Goal: Task Accomplishment & Management: Use online tool/utility

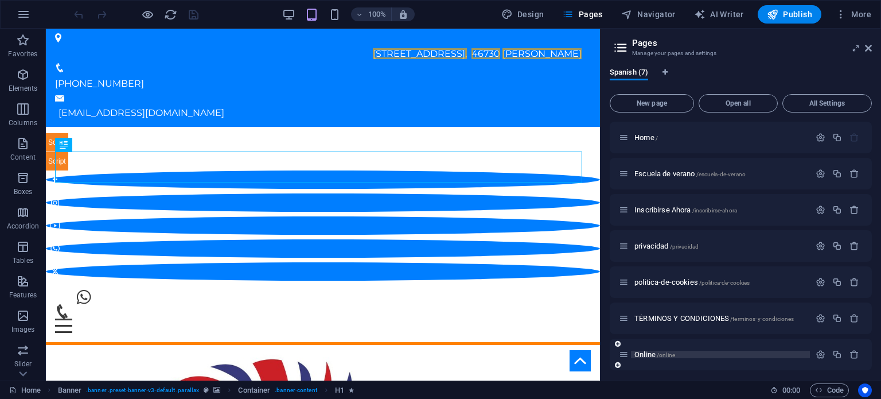
scroll to position [269, 0]
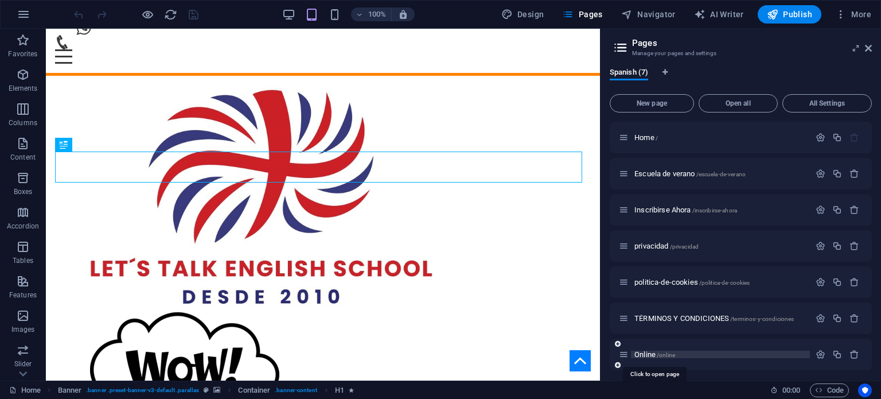
click at [655, 352] on span "Online /online" at bounding box center [655, 354] width 41 height 9
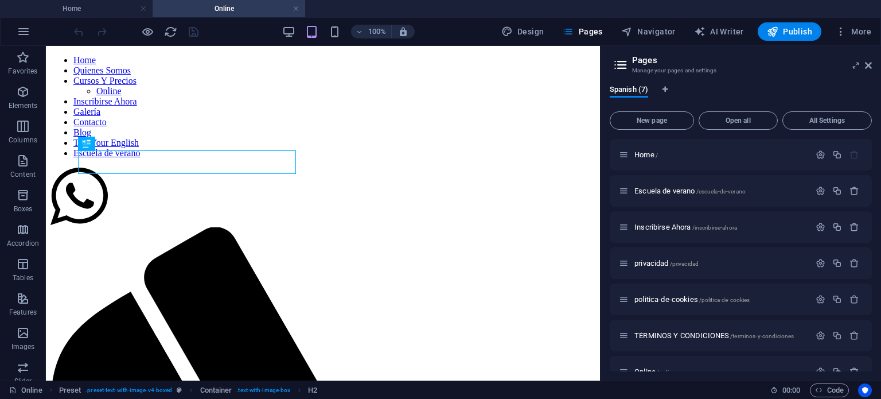
scroll to position [0, 0]
click at [870, 65] on icon at bounding box center [868, 65] width 7 height 9
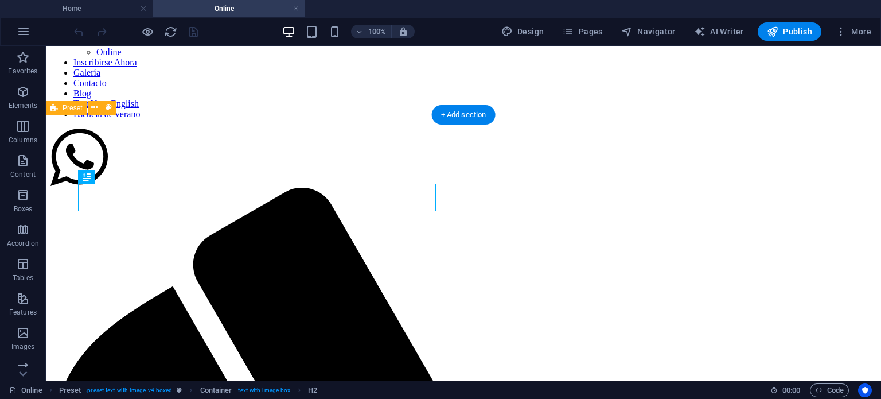
scroll to position [57, 0]
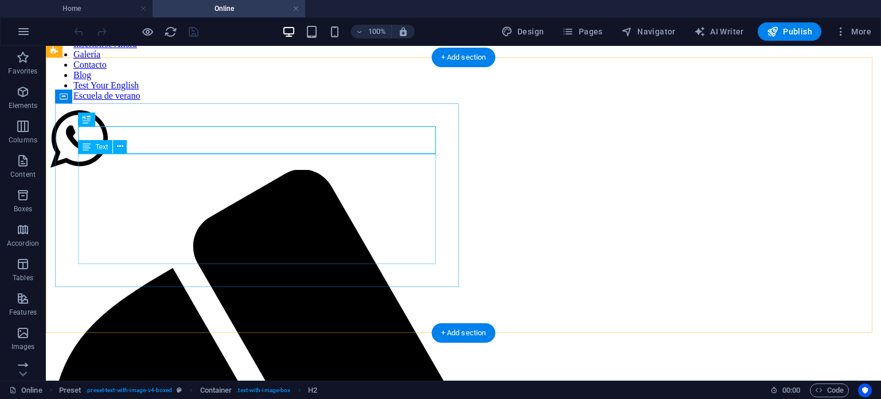
select select "px"
select select "400"
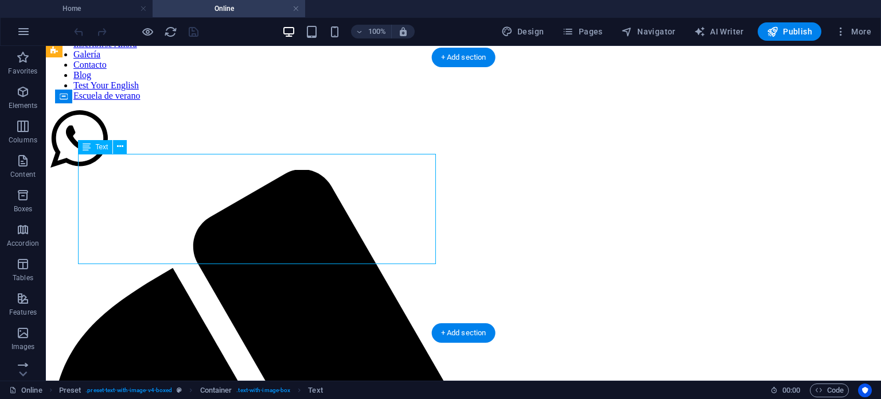
select select "px"
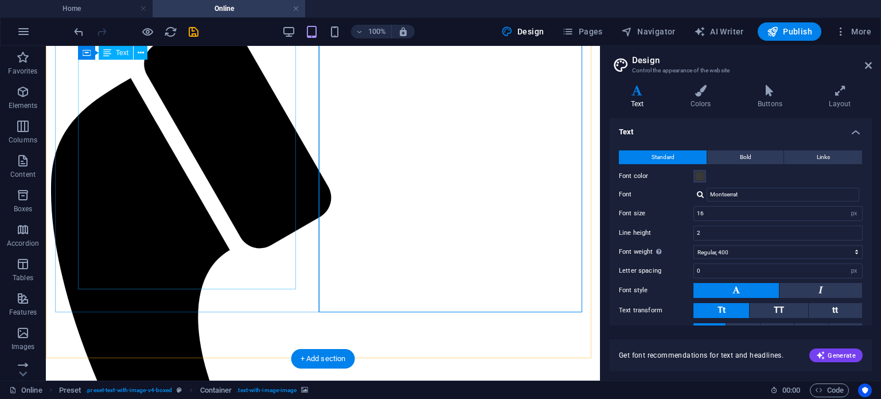
scroll to position [229, 0]
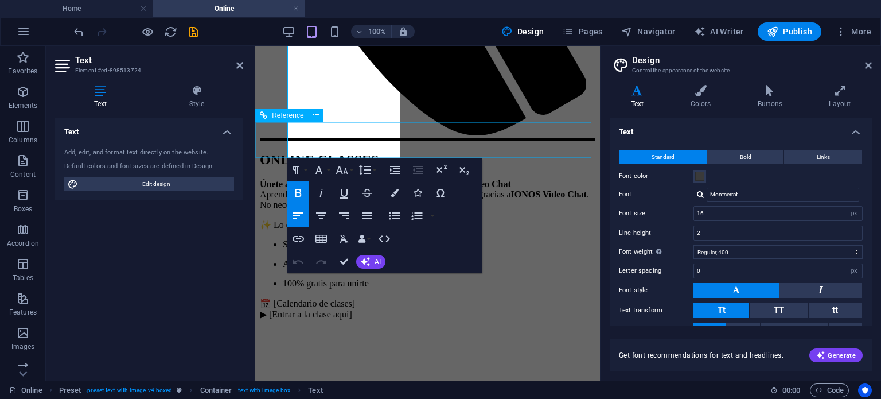
scroll to position [459, 0]
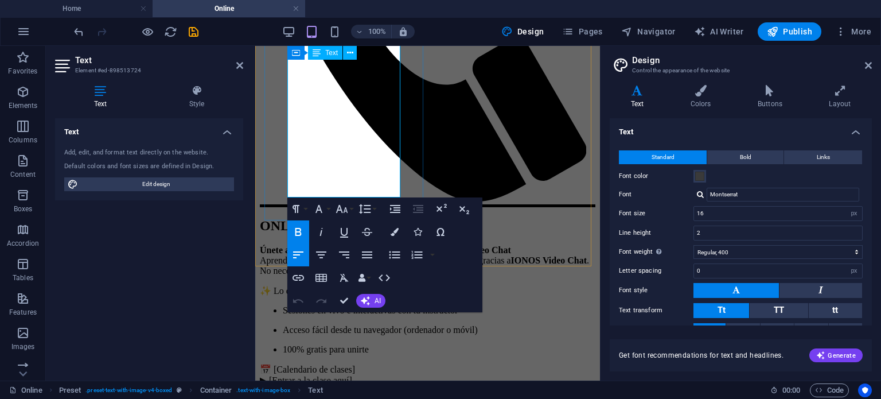
click at [361, 364] on p "📅 [Calendario de clases] ▶ [Entrar a la clase aquí]" at bounding box center [428, 375] width 336 height 22
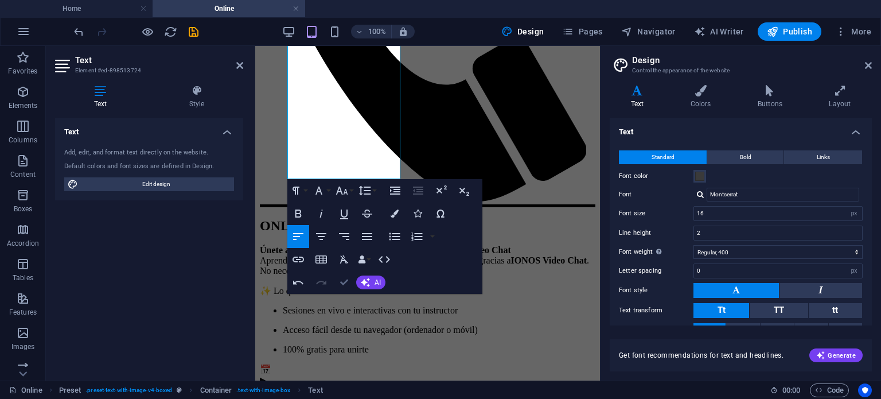
scroll to position [344, 0]
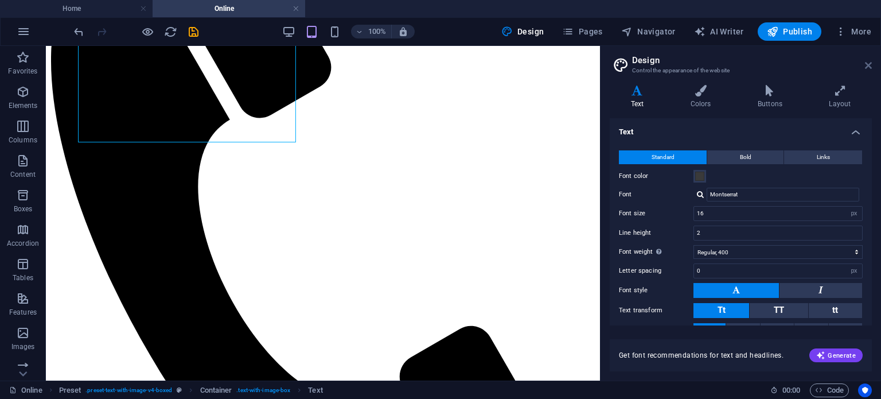
click at [868, 61] on icon at bounding box center [868, 65] width 7 height 9
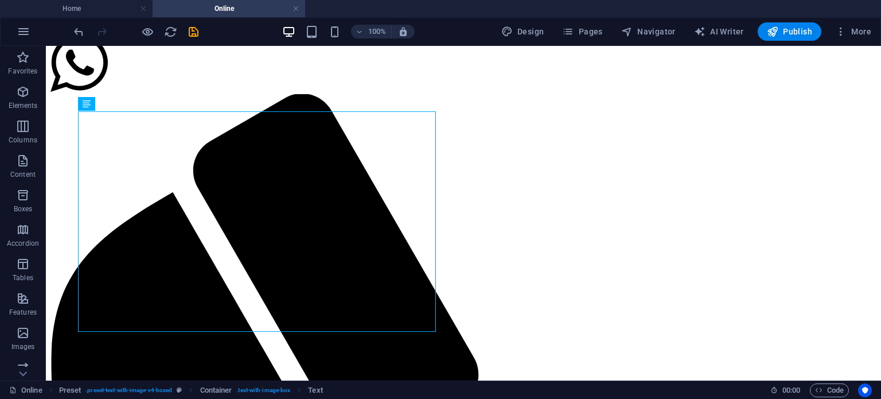
scroll to position [176, 0]
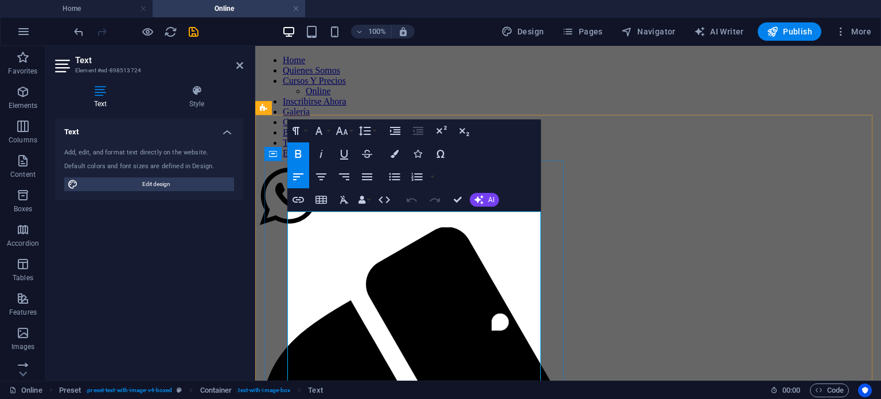
scroll to position [287, 0]
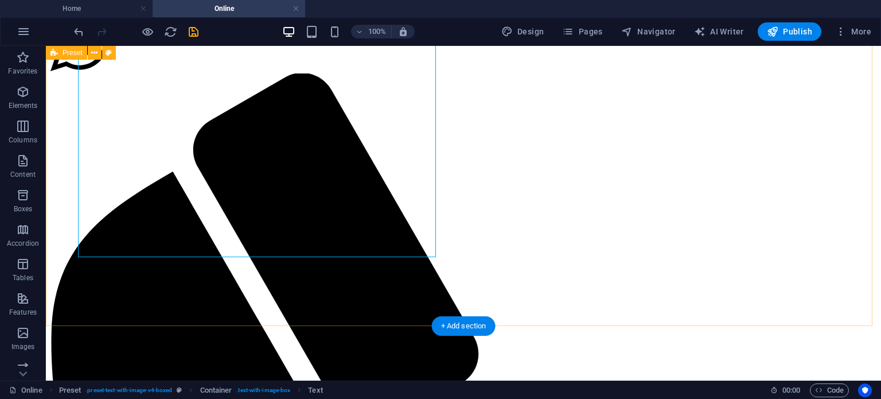
scroll to position [135, 0]
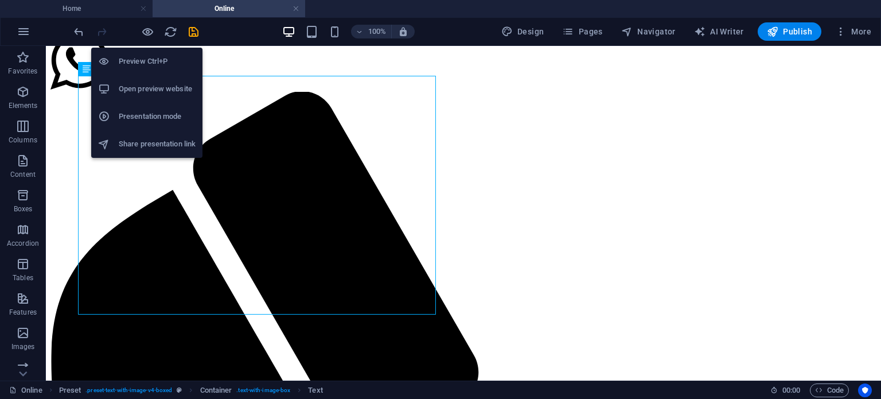
click at [135, 85] on h6 "Open preview website" at bounding box center [157, 89] width 77 height 14
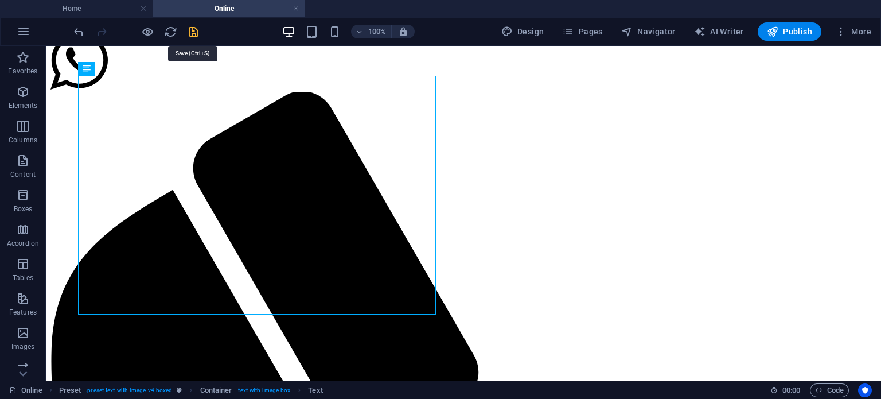
click at [192, 32] on icon "save" at bounding box center [193, 31] width 13 height 13
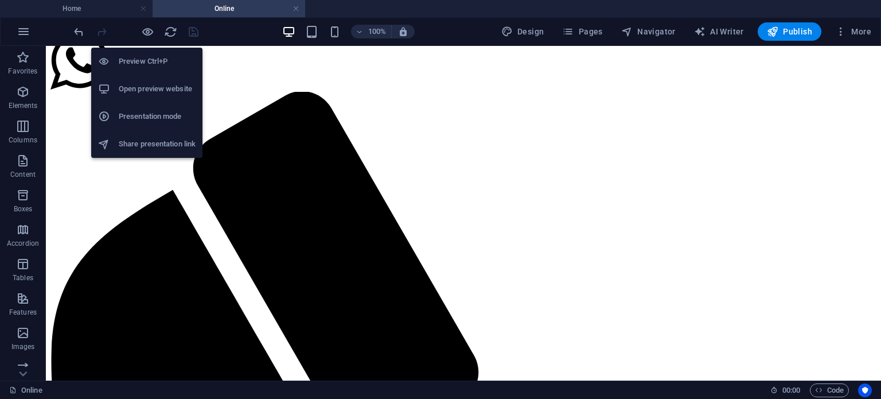
click at [142, 87] on h6 "Open preview website" at bounding box center [157, 89] width 77 height 14
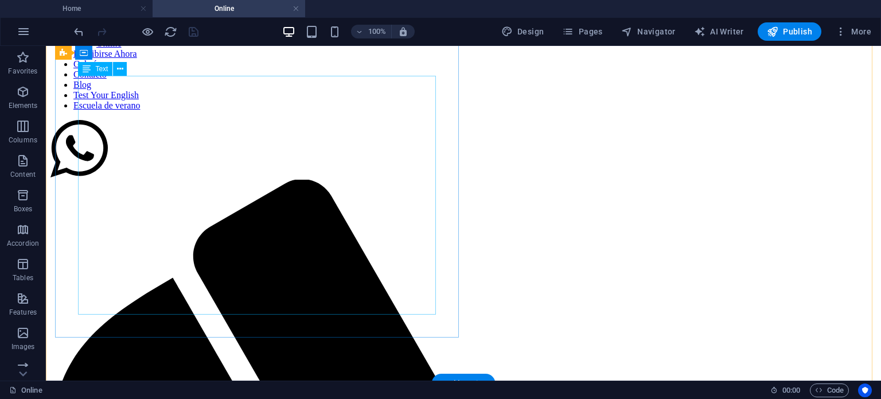
scroll to position [0, 0]
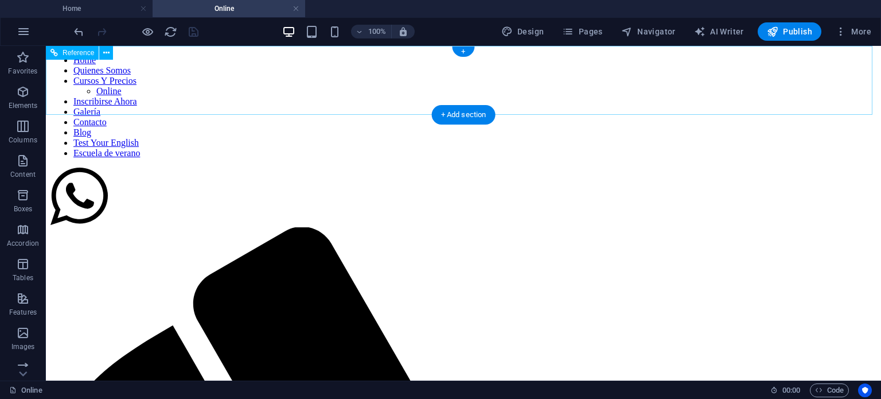
click at [137, 75] on nav "Home Quienes Somos Cursos Y Precios Online Inscribirse Ahora Galería Contacto B…" at bounding box center [463, 106] width 826 height 103
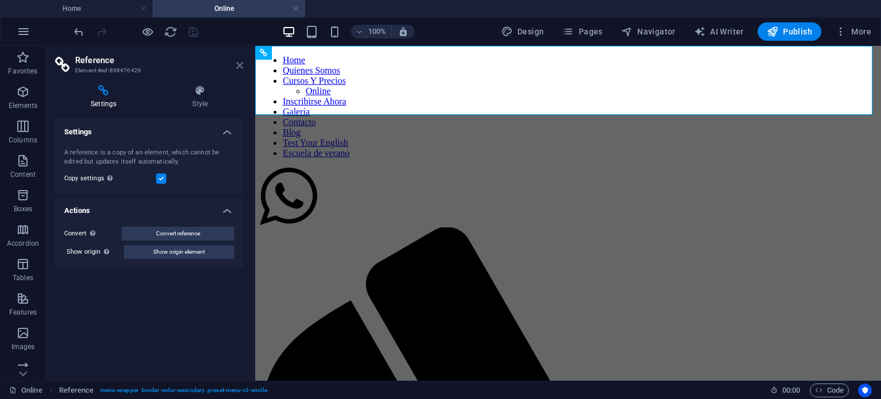
click at [241, 66] on icon at bounding box center [239, 65] width 7 height 9
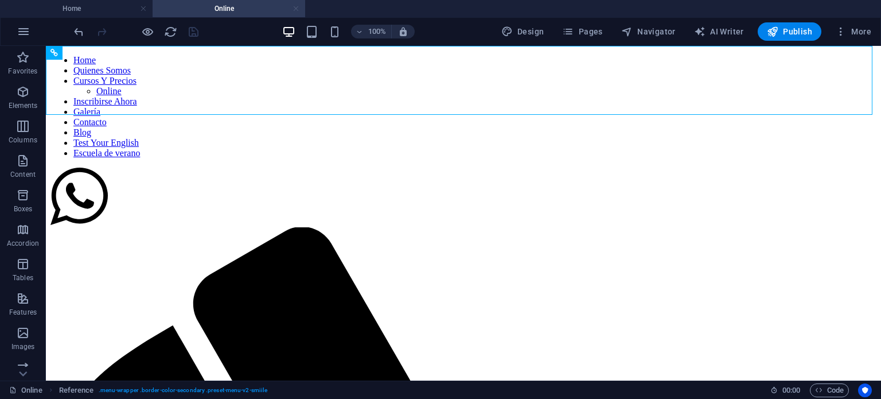
click at [295, 7] on link at bounding box center [296, 8] width 7 height 11
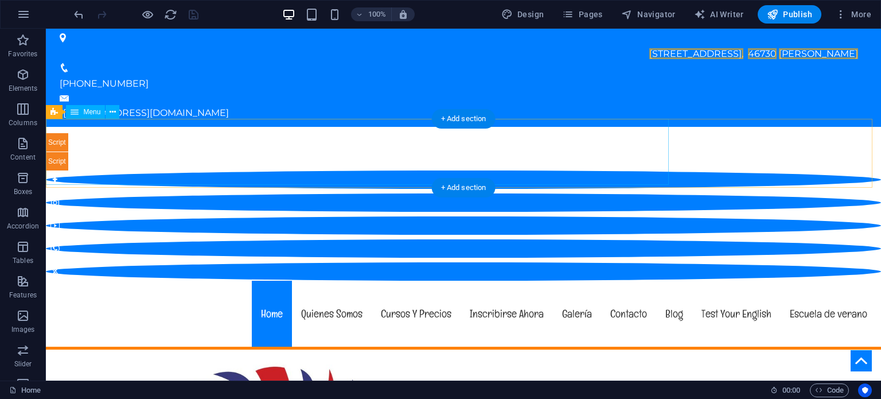
click at [133, 281] on nav "Home Quienes Somos Cursos Y Precios Online Inscribirse Ahora Galería Contacto B…" at bounding box center [463, 314] width 826 height 66
select select "6"
select select
select select "2"
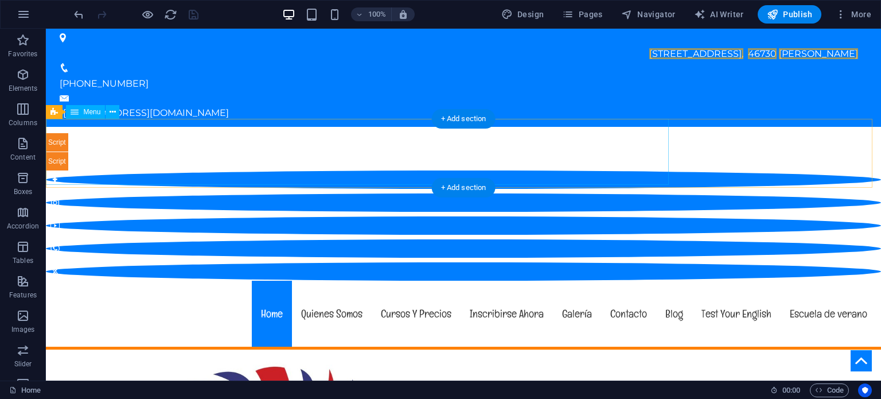
select select
select select "1"
select select
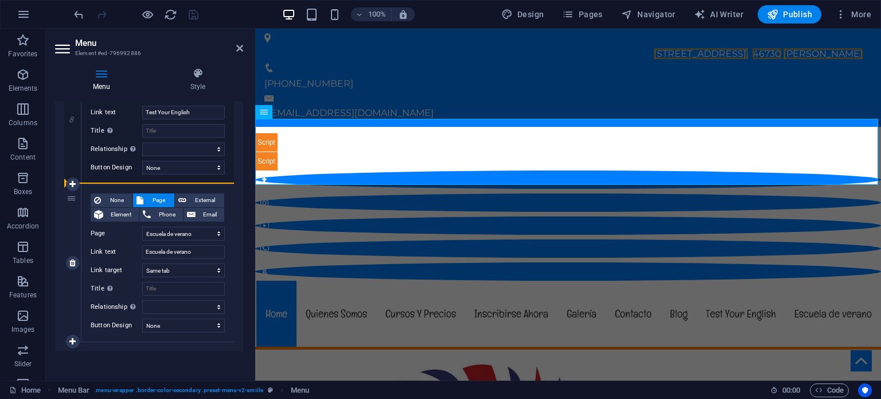
scroll to position [1336, 0]
drag, startPoint x: 84, startPoint y: 218, endPoint x: 80, endPoint y: 355, distance: 137.2
select select
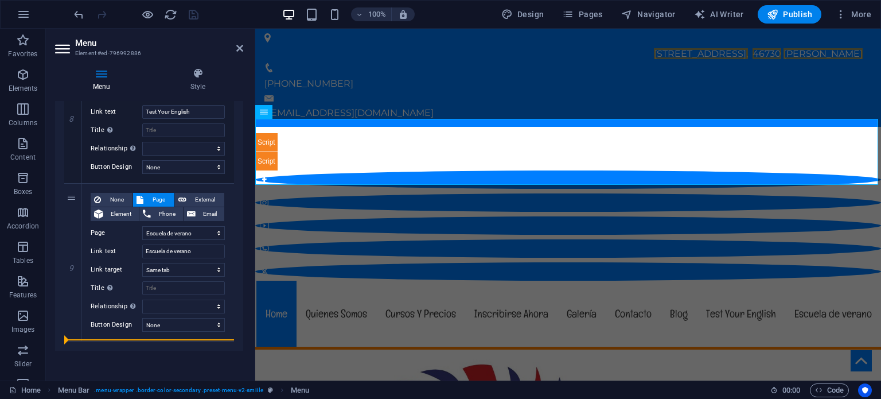
select select
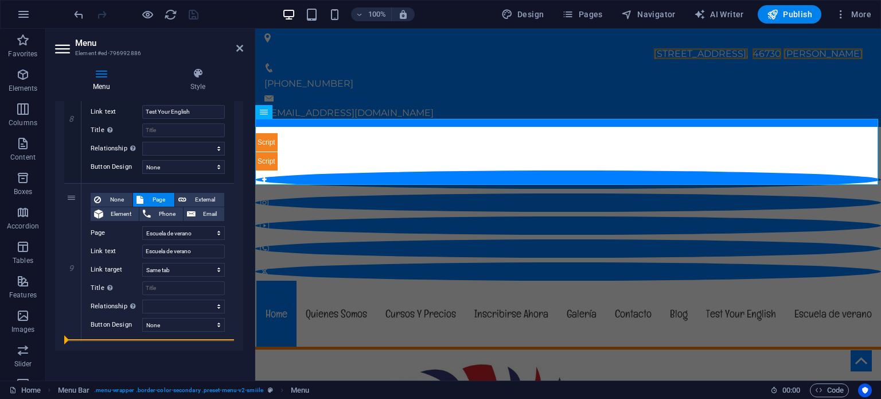
select select
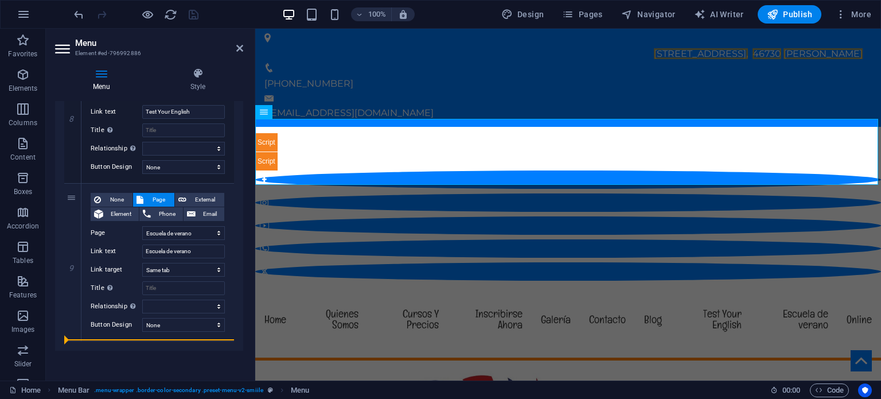
select select "6"
select select
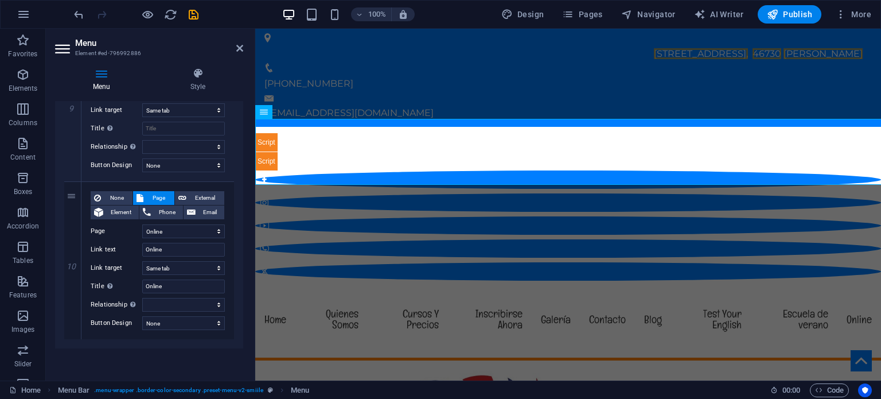
scroll to position [1164, 0]
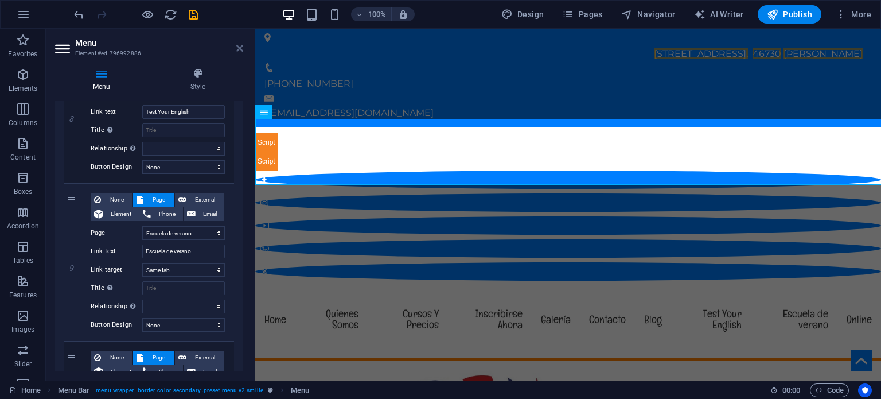
click at [240, 48] on icon at bounding box center [239, 48] width 7 height 9
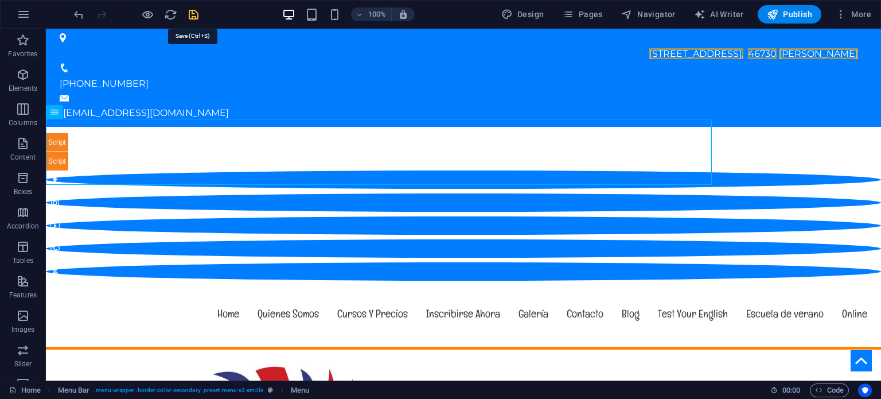
click at [193, 11] on icon "save" at bounding box center [193, 14] width 13 height 13
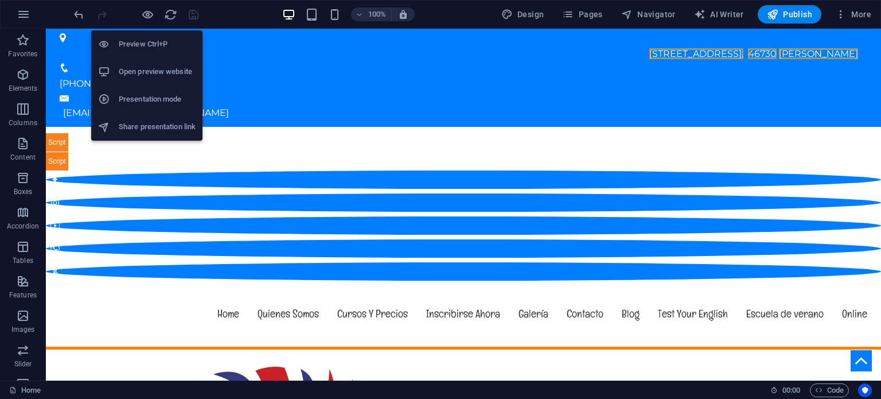
click at [123, 68] on h6 "Open preview website" at bounding box center [157, 72] width 77 height 14
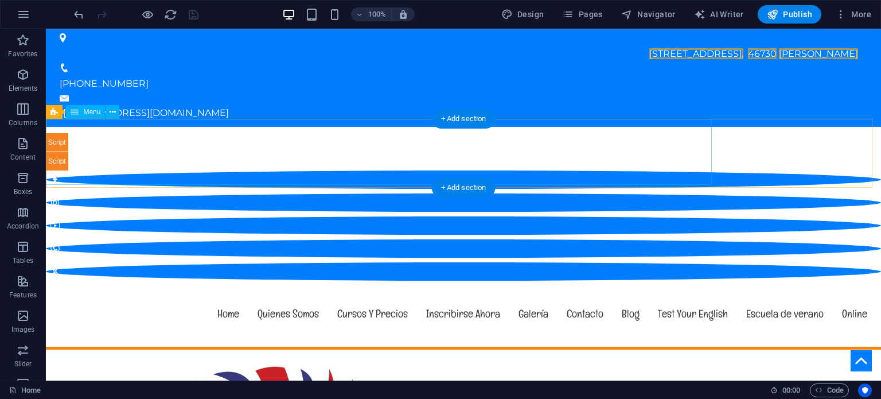
click at [687, 281] on nav "Home Quienes Somos Cursos Y Precios Inscribirse Ahora Galería Contacto Blog Tes…" at bounding box center [463, 314] width 826 height 66
select select "2"
select select
select select "1"
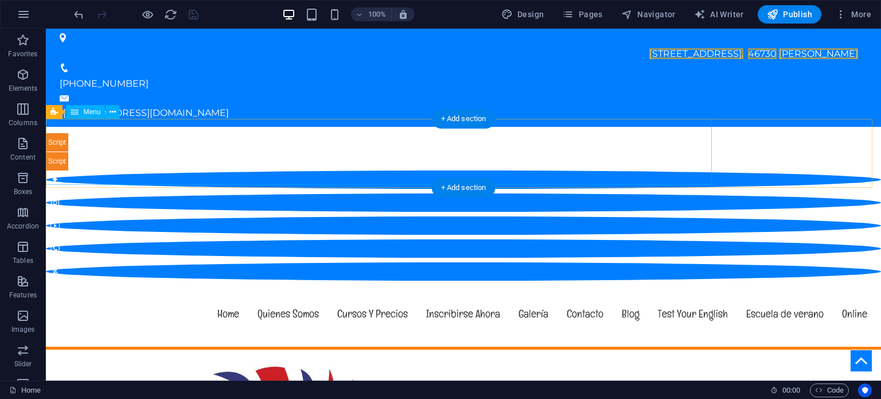
select select
select select "6"
select select
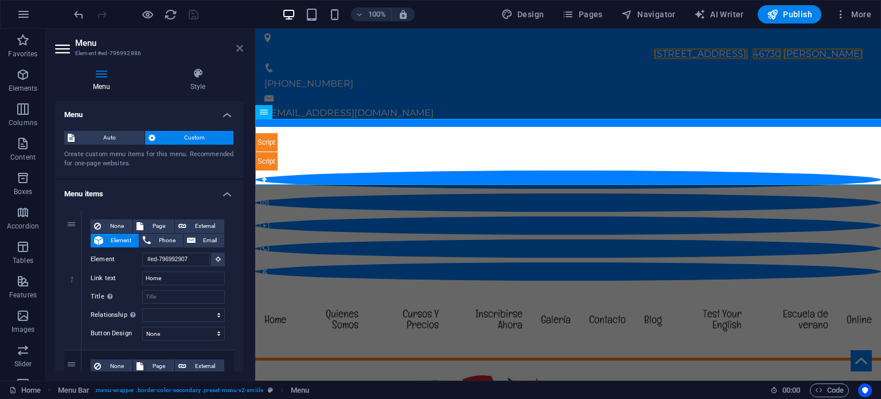
click at [240, 48] on icon at bounding box center [239, 48] width 7 height 9
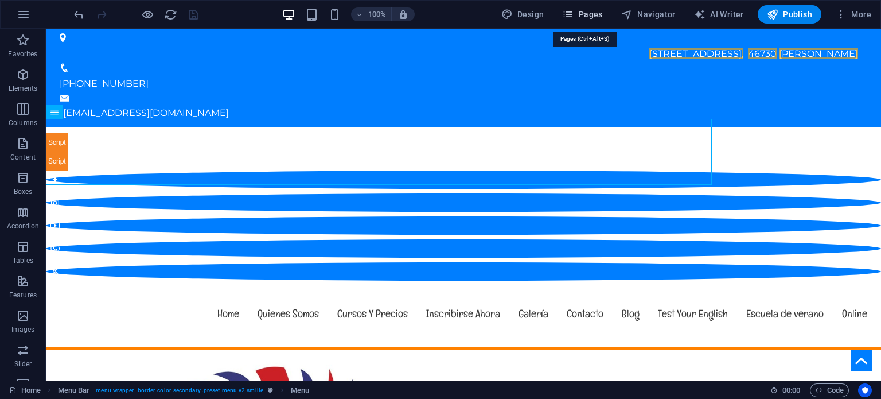
click at [583, 11] on span "Pages" at bounding box center [582, 14] width 40 height 11
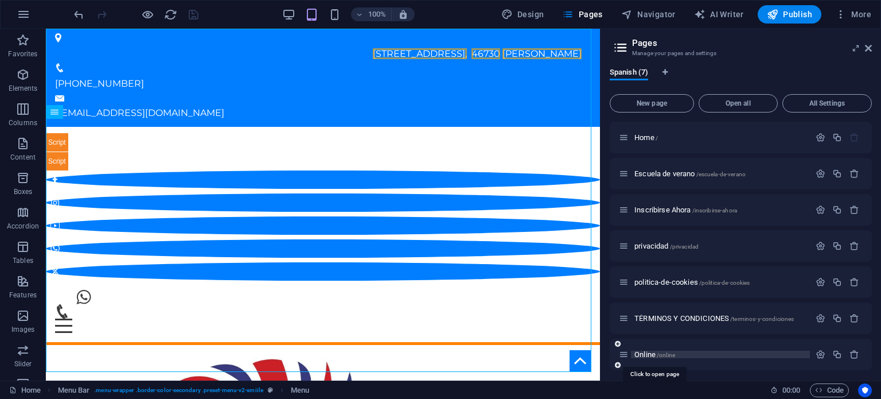
click at [659, 351] on span "Online /online" at bounding box center [655, 354] width 41 height 9
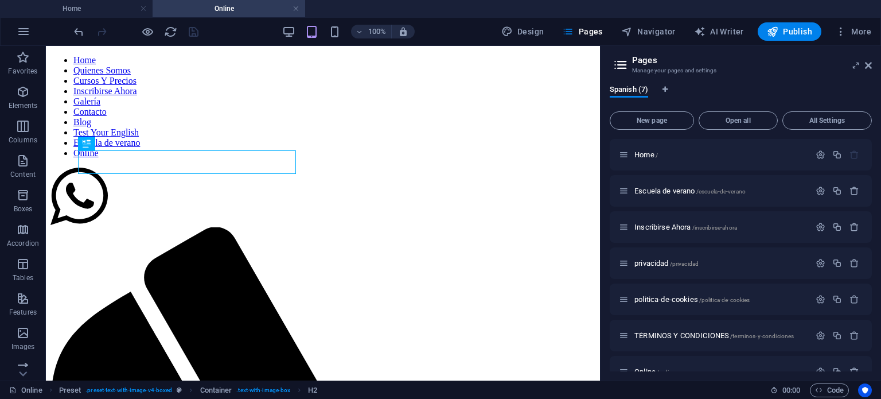
scroll to position [0, 0]
drag, startPoint x: 871, startPoint y: 62, endPoint x: 825, endPoint y: 17, distance: 64.5
click at [871, 62] on icon at bounding box center [868, 65] width 7 height 9
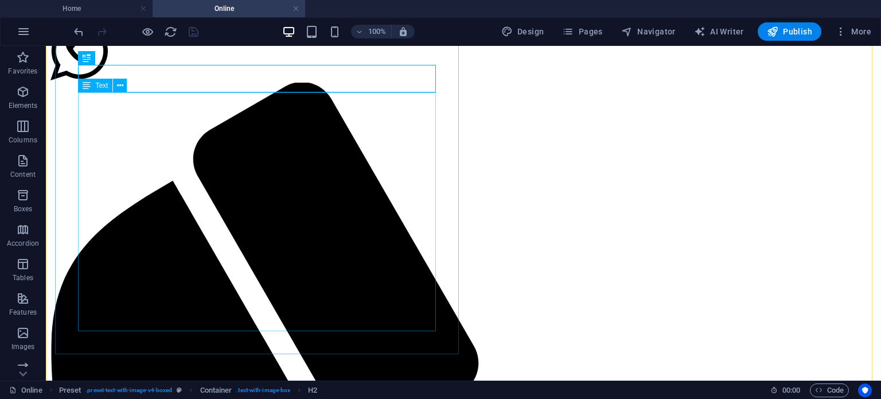
scroll to position [172, 0]
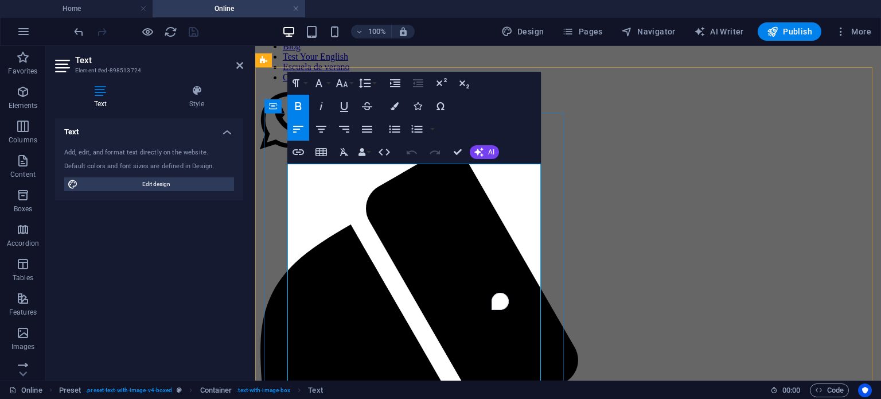
scroll to position [115, 0]
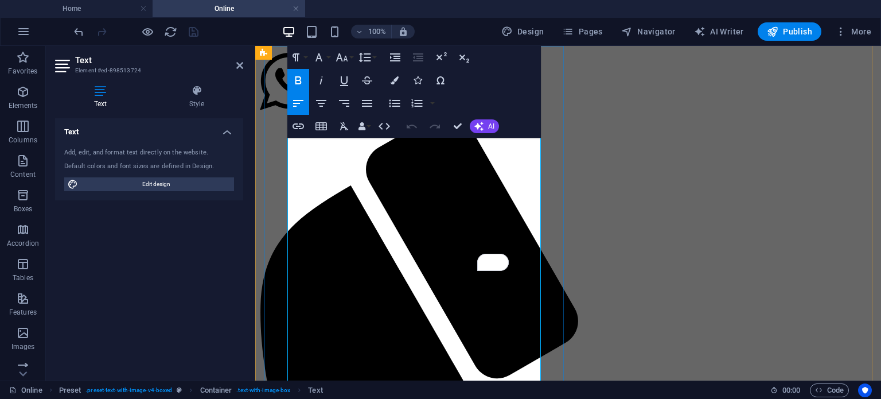
click at [414, 127] on icon "button" at bounding box center [412, 126] width 14 height 14
click at [395, 99] on icon "button" at bounding box center [395, 103] width 14 height 14
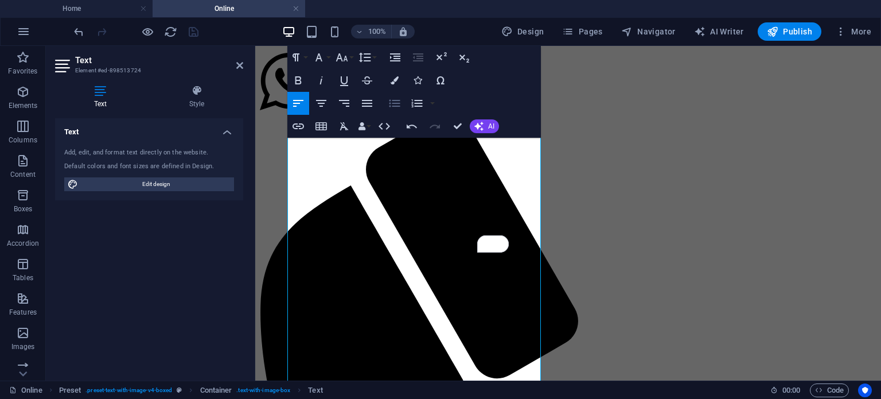
click at [395, 99] on icon "button" at bounding box center [395, 103] width 14 height 14
click at [395, 104] on icon "button" at bounding box center [395, 103] width 14 height 14
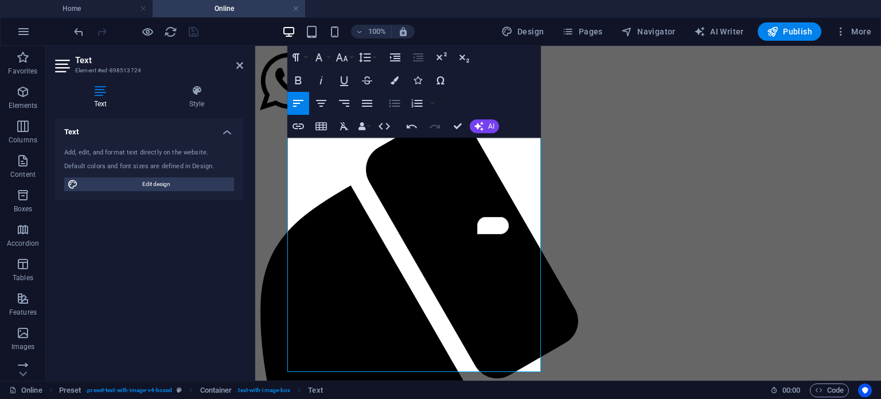
click at [395, 104] on icon "button" at bounding box center [395, 103] width 14 height 14
click at [398, 103] on icon "button" at bounding box center [395, 103] width 11 height 7
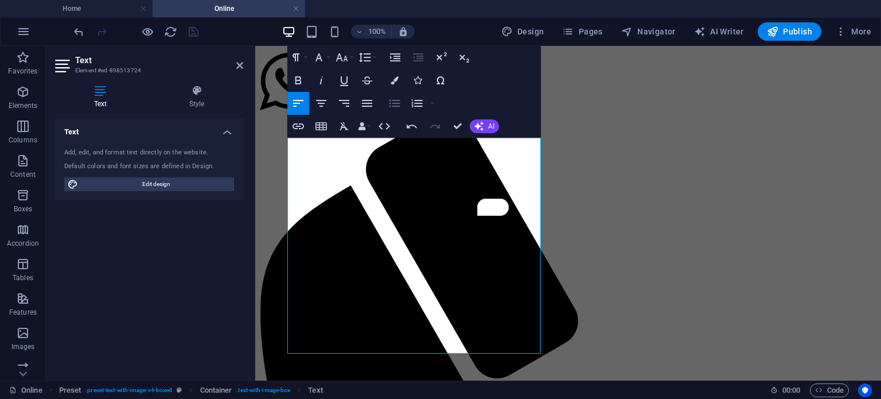
click at [398, 103] on icon "button" at bounding box center [395, 103] width 11 height 7
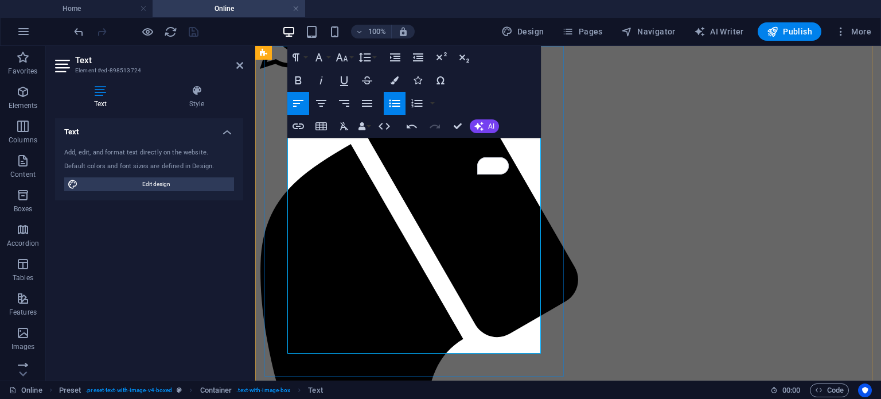
scroll to position [172, 0]
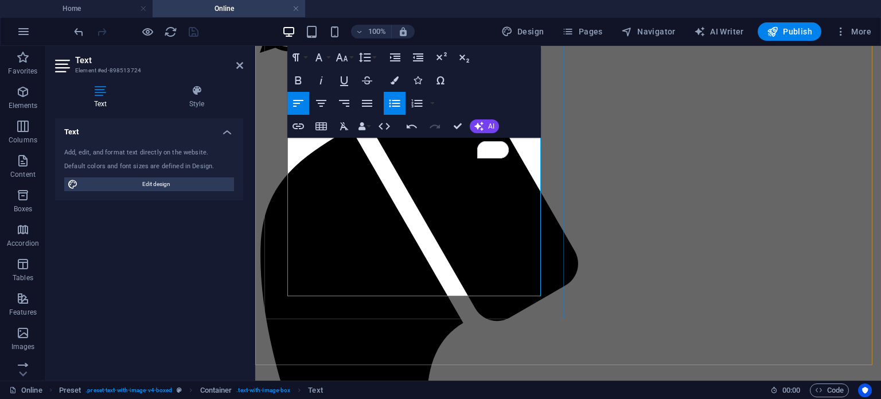
click at [415, 77] on icon "button" at bounding box center [418, 80] width 8 height 8
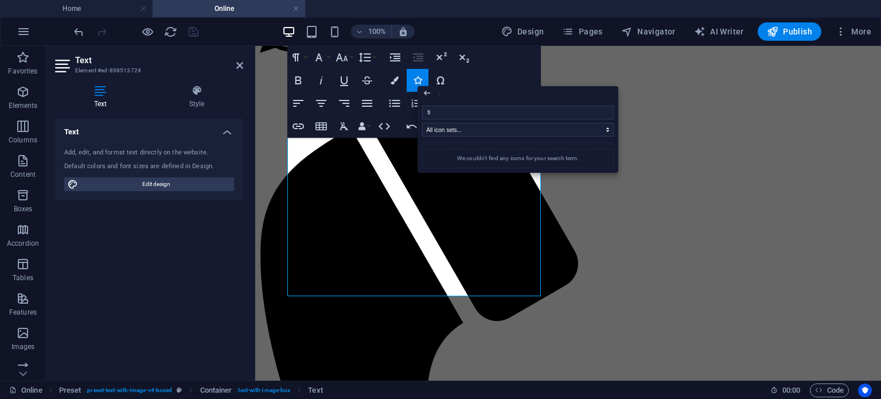
type input "t"
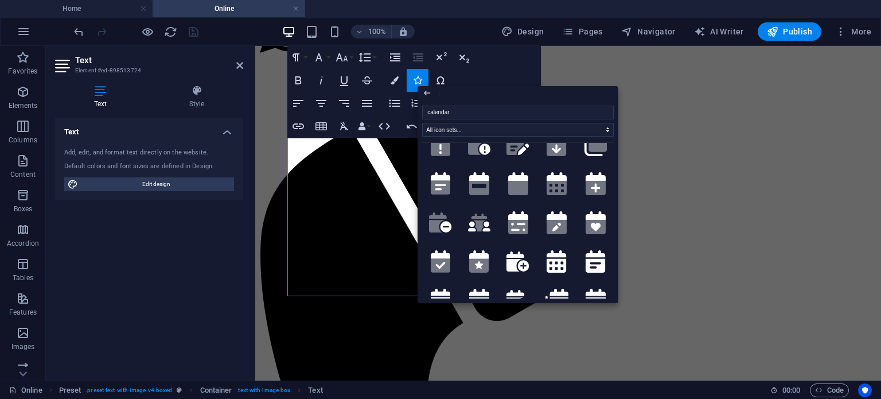
scroll to position [0, 0]
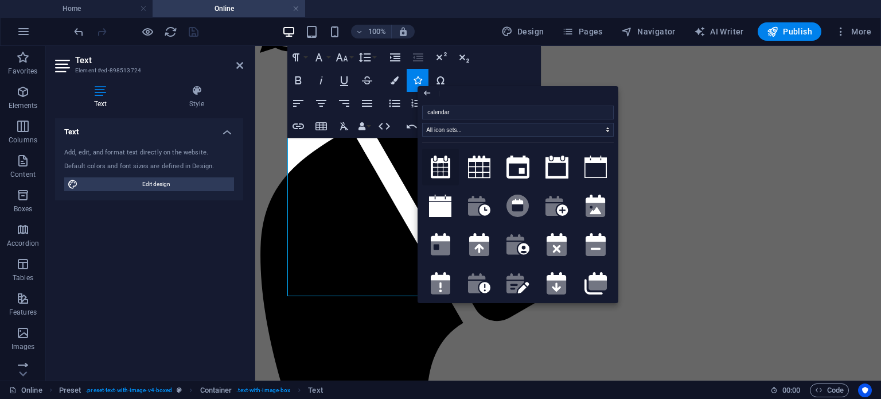
click at [445, 162] on icon at bounding box center [441, 166] width 20 height 23
type input "calendar"
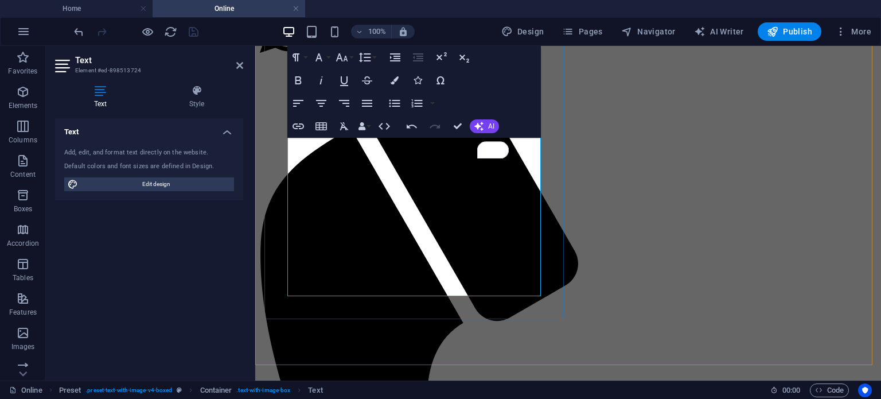
click at [415, 77] on icon "button" at bounding box center [418, 80] width 8 height 8
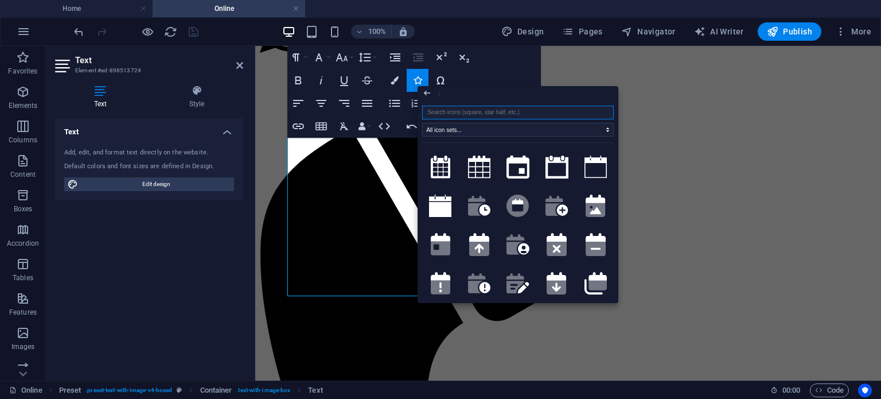
type input "l"
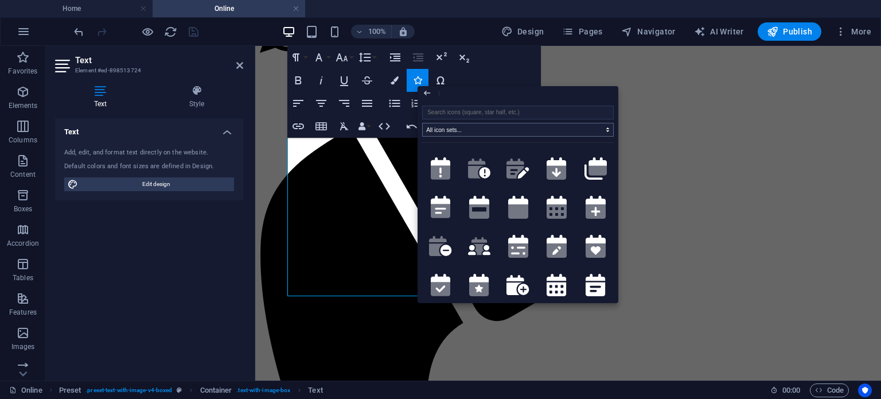
click at [497, 127] on select "All icon sets... IcoFont Ionicons FontAwesome Brands FontAwesome Duotone FontAw…" at bounding box center [518, 130] width 192 height 14
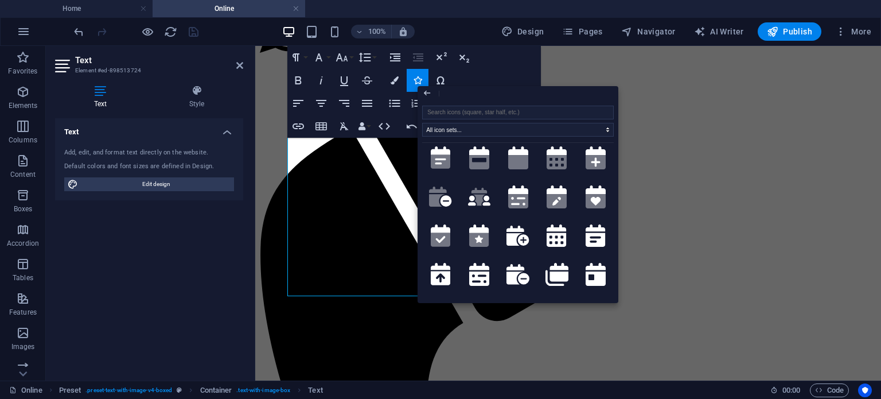
scroll to position [229, 0]
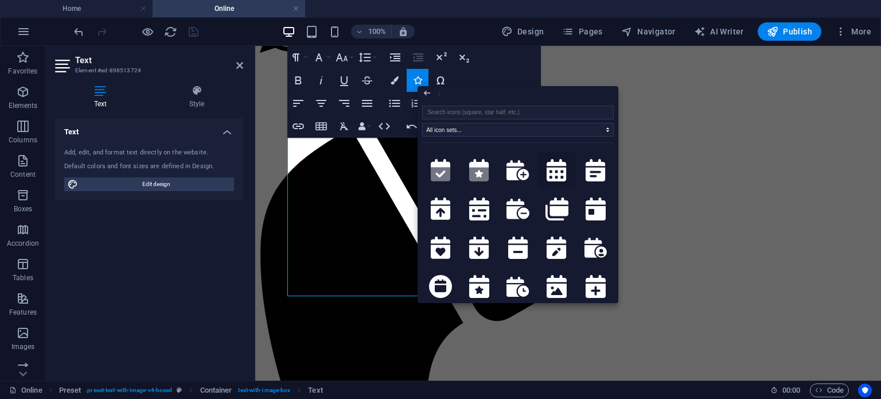
click at [555, 172] on icon at bounding box center [557, 170] width 20 height 23
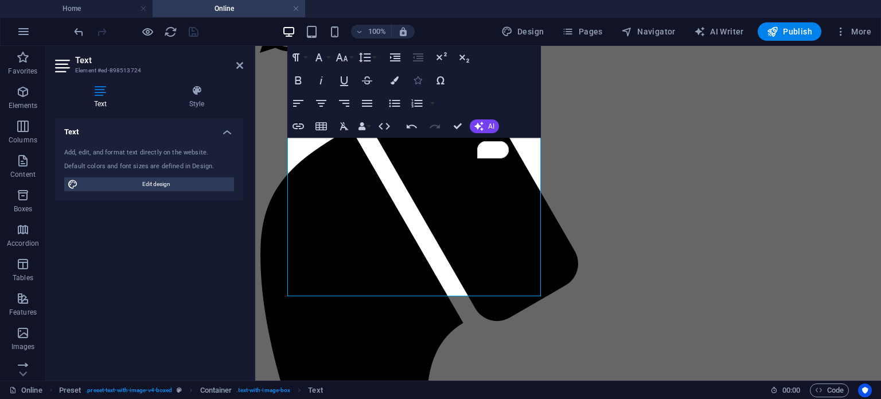
click at [418, 75] on button "Icons" at bounding box center [418, 80] width 22 height 23
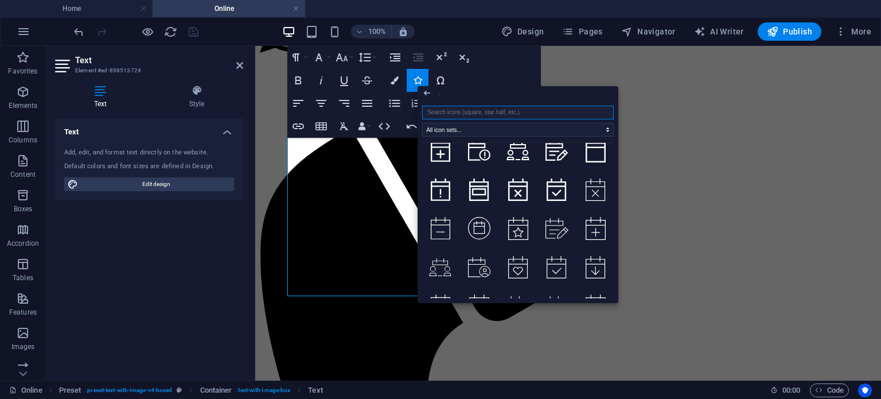
scroll to position [1687, 0]
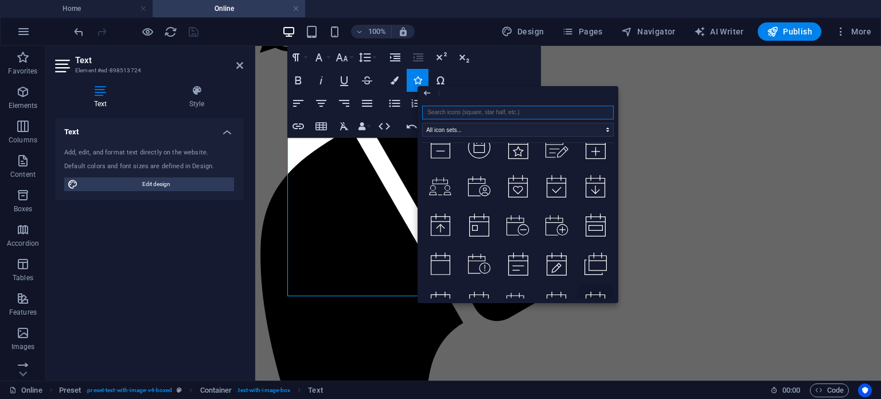
click at [596, 291] on icon at bounding box center [596, 302] width 20 height 23
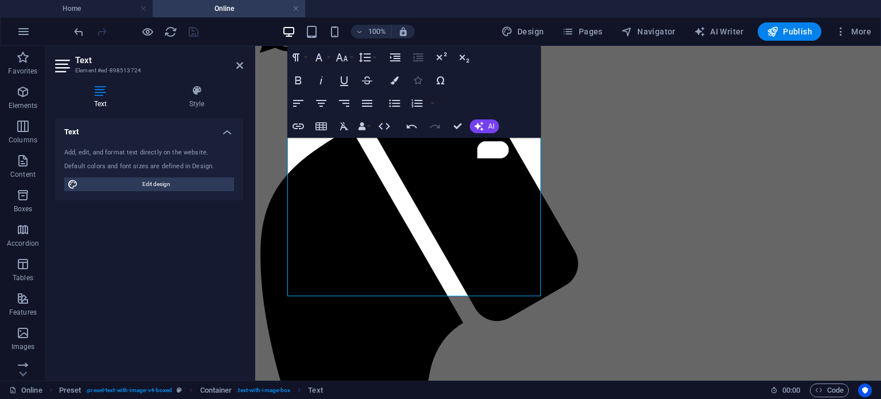
click at [422, 81] on icon "button" at bounding box center [418, 80] width 8 height 8
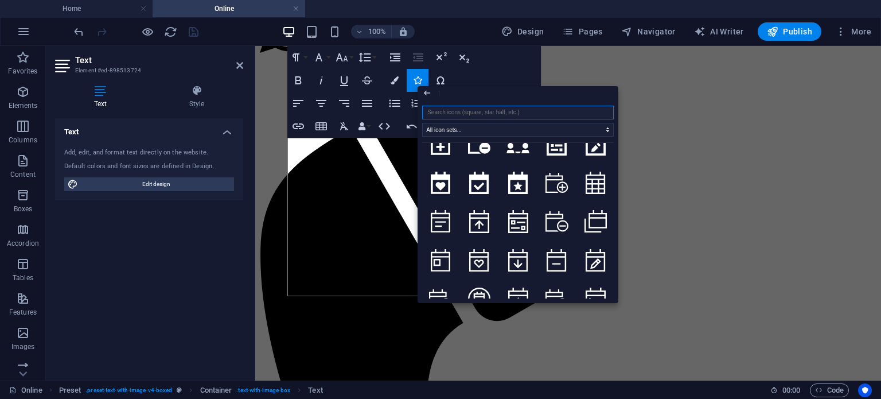
scroll to position [1400, 0]
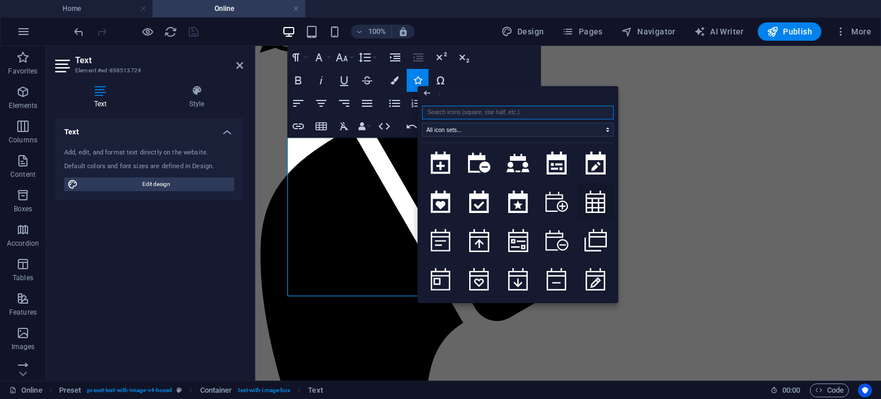
click at [597, 190] on icon at bounding box center [596, 201] width 20 height 23
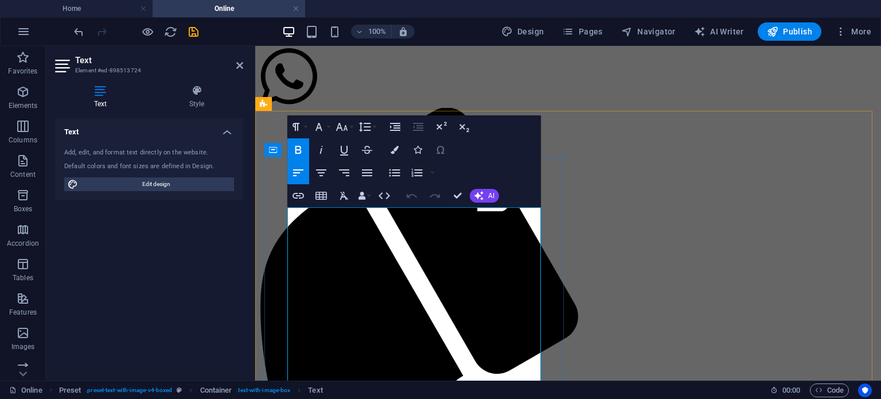
scroll to position [229, 0]
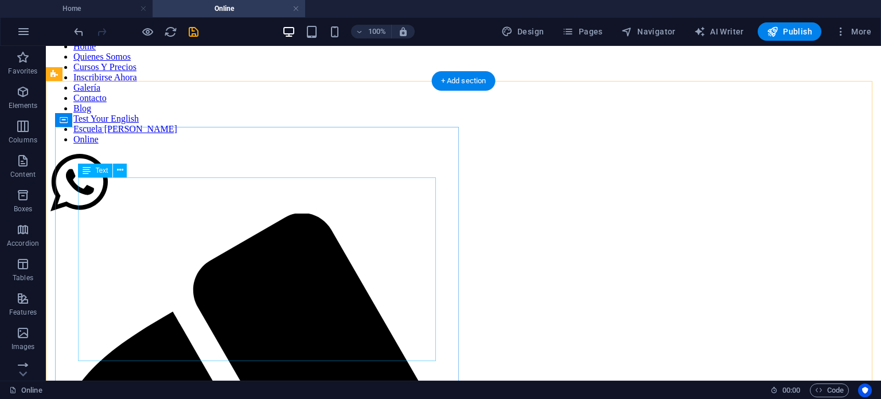
scroll to position [0, 0]
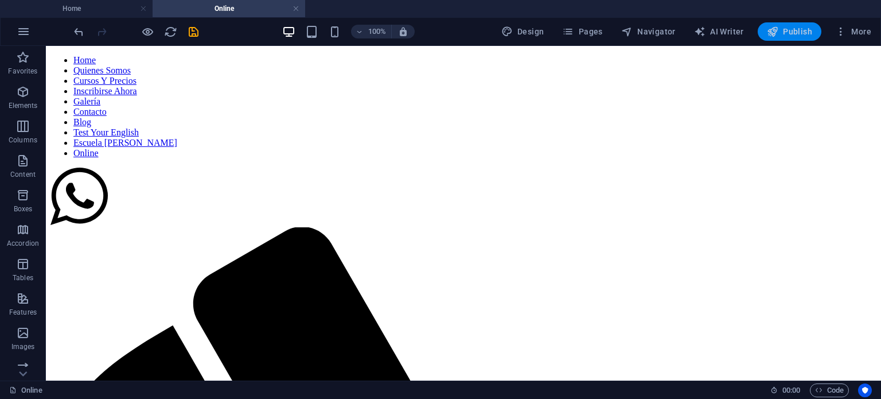
click at [802, 35] on span "Publish" at bounding box center [789, 31] width 45 height 11
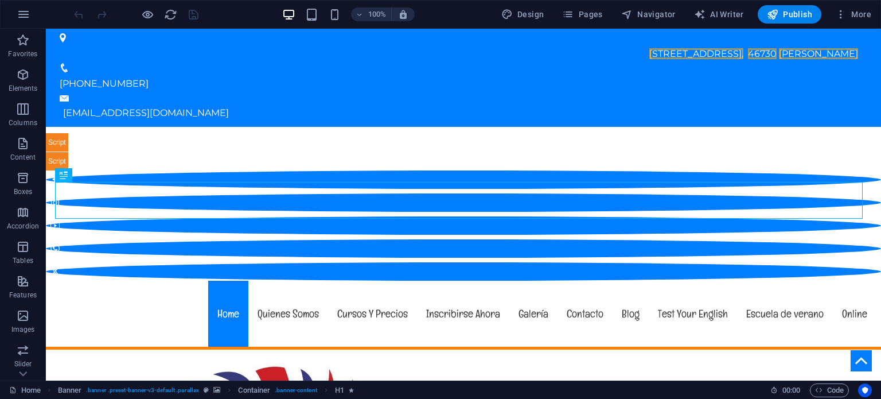
scroll to position [305, 0]
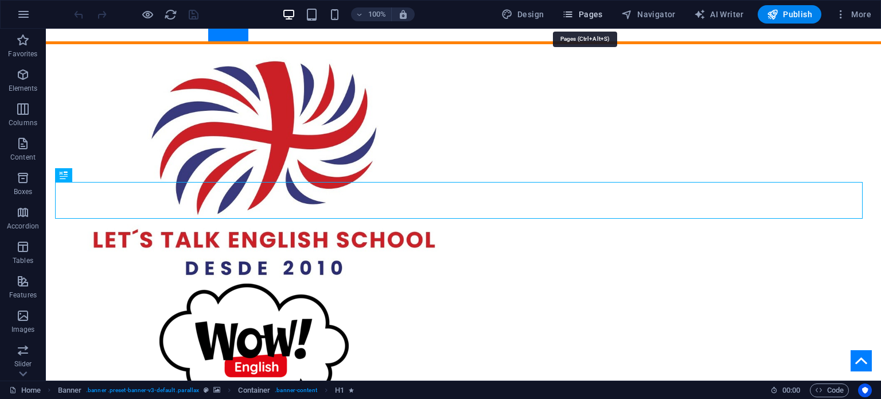
click at [578, 14] on span "Pages" at bounding box center [582, 14] width 40 height 11
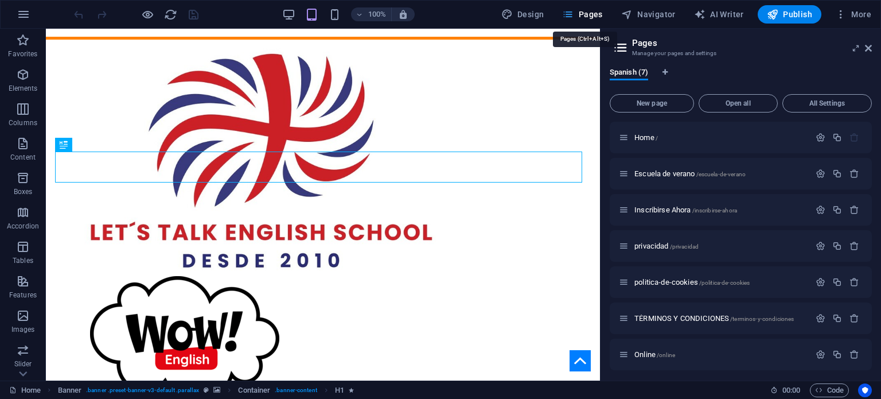
scroll to position [269, 0]
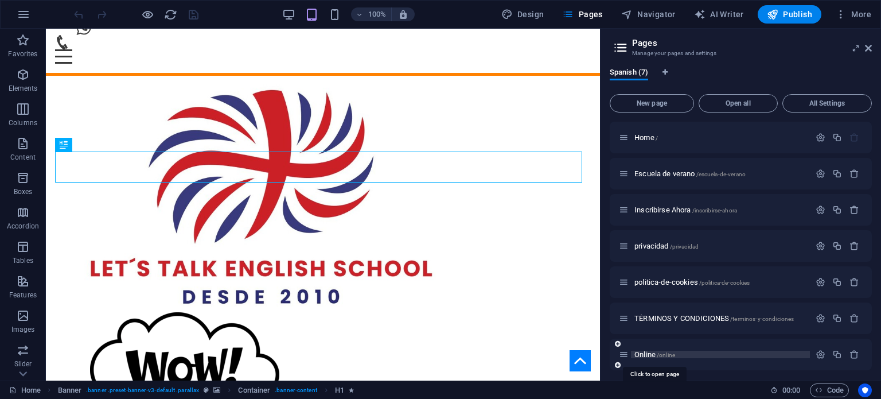
click at [644, 356] on span "Online /online" at bounding box center [655, 354] width 41 height 9
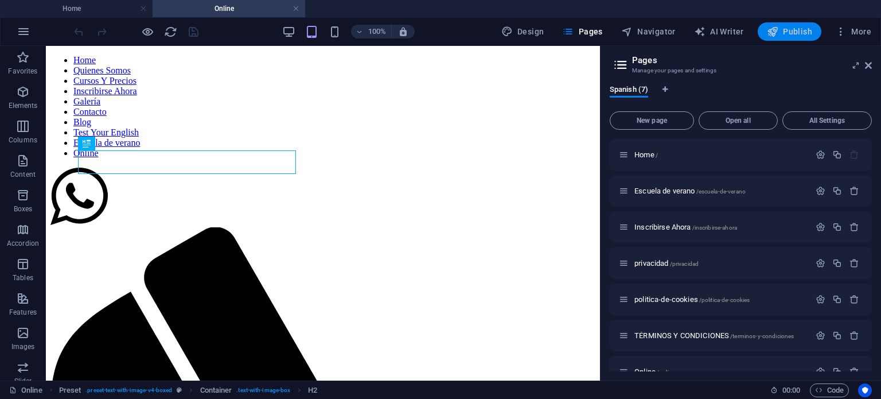
scroll to position [0, 0]
click at [870, 63] on icon at bounding box center [868, 65] width 7 height 9
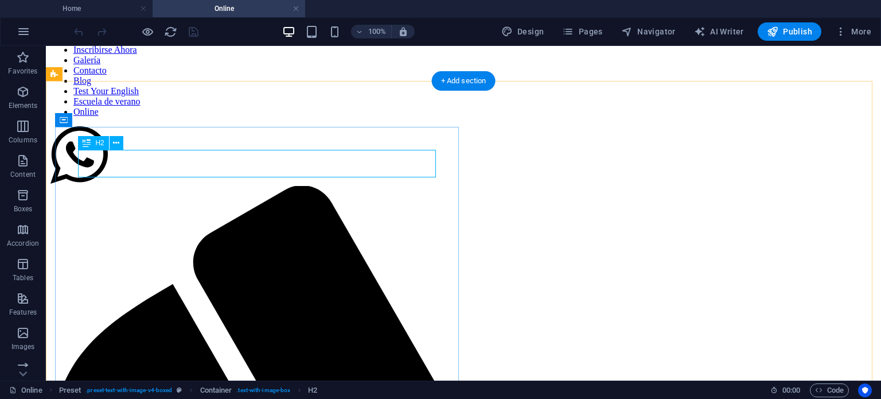
scroll to position [57, 0]
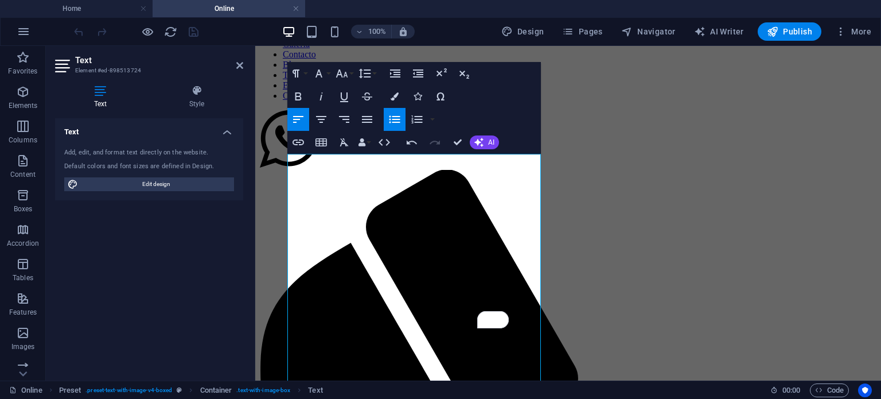
click at [390, 117] on icon "button" at bounding box center [395, 119] width 14 height 14
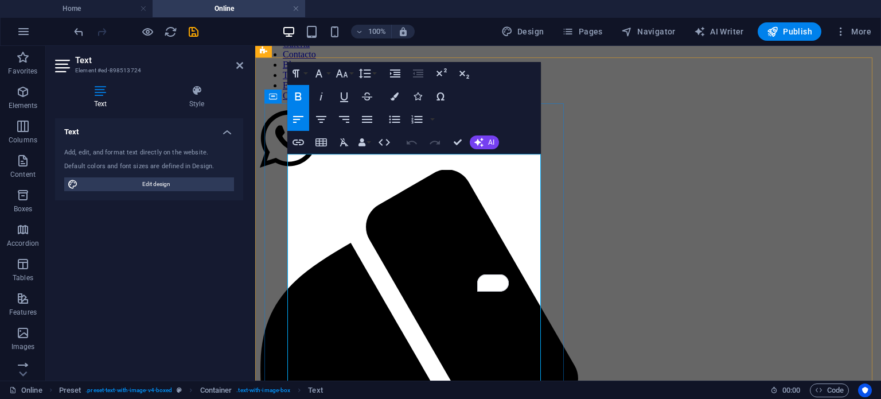
click at [298, 95] on icon "button" at bounding box center [298, 97] width 14 height 14
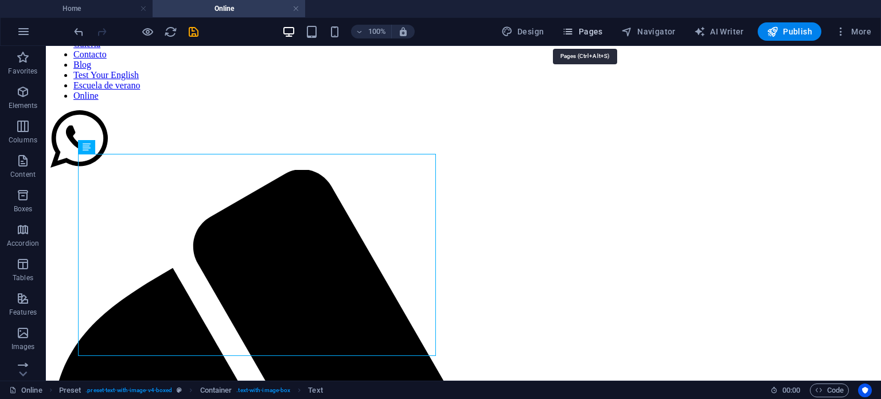
click at [574, 29] on icon "button" at bounding box center [567, 31] width 11 height 11
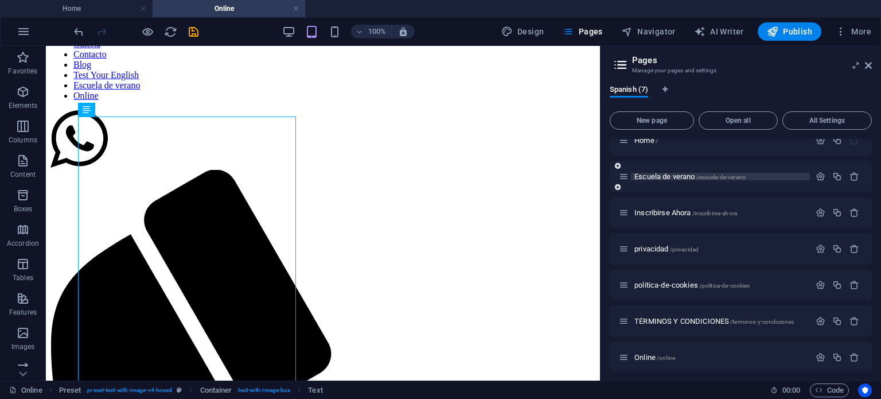
scroll to position [20, 0]
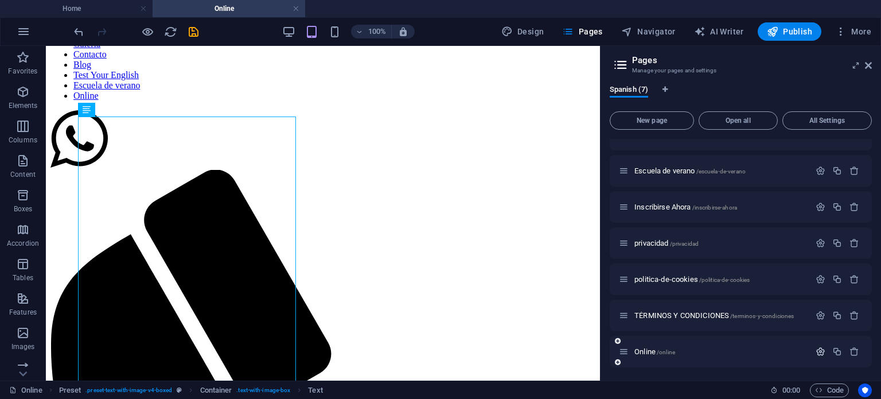
click at [819, 352] on icon "button" at bounding box center [821, 352] width 10 height 10
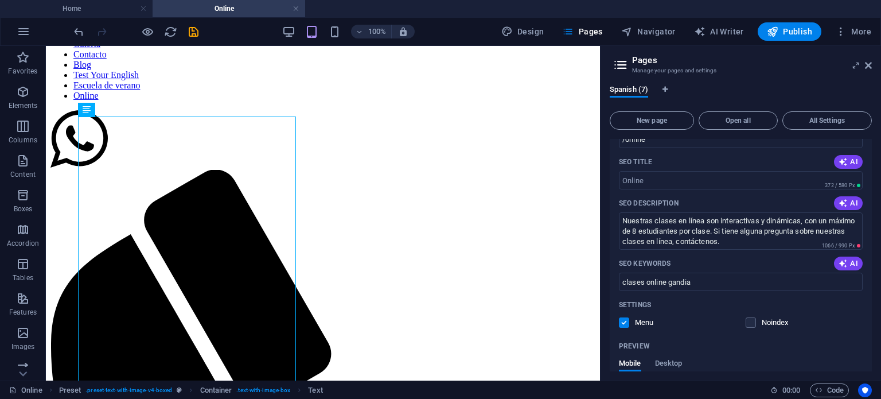
scroll to position [332, 0]
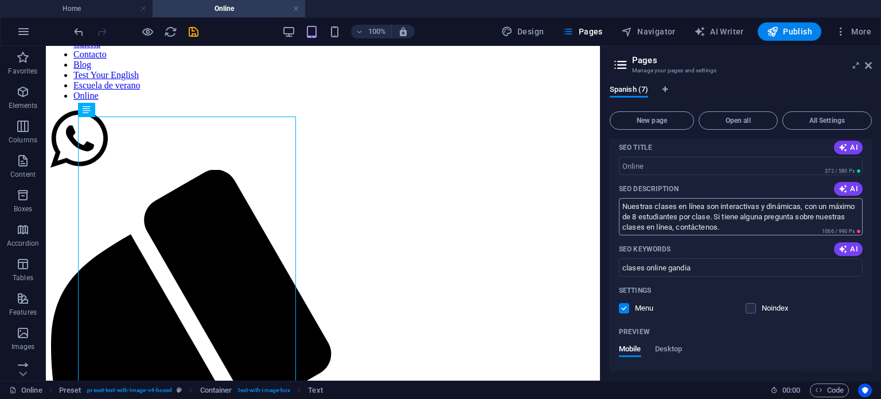
click at [686, 212] on textarea "Nuestras clases en línea son interactivas y dinámicas, con un máximo de 8 estud…" at bounding box center [741, 216] width 244 height 37
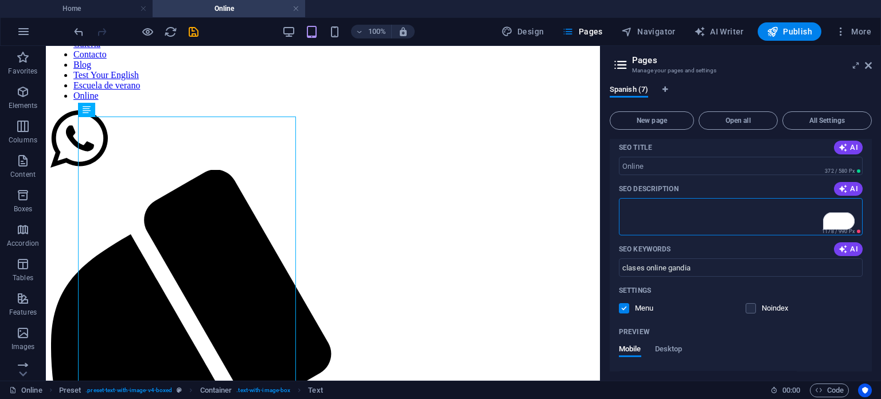
paste textarea "Únete a nuestras clases en línea con IONOS Video Chat. Grupos reducidos de máxi…"
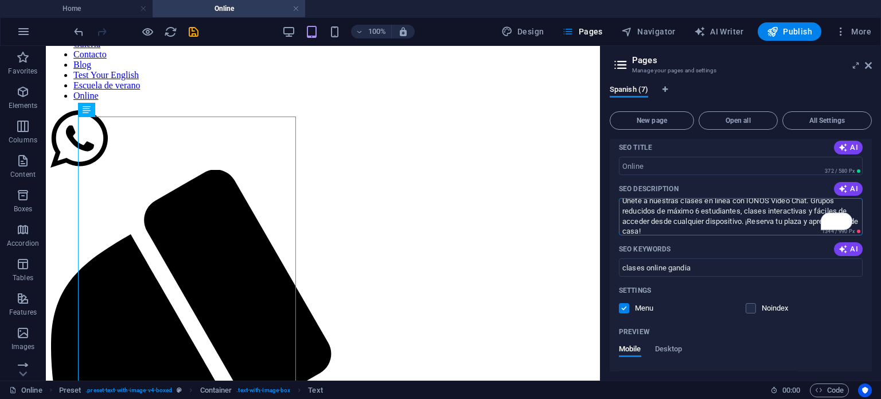
scroll to position [0, 0]
type textarea "Únete a nuestras clases en línea con IONOS Video Chat. Grupos reducidos de máxi…"
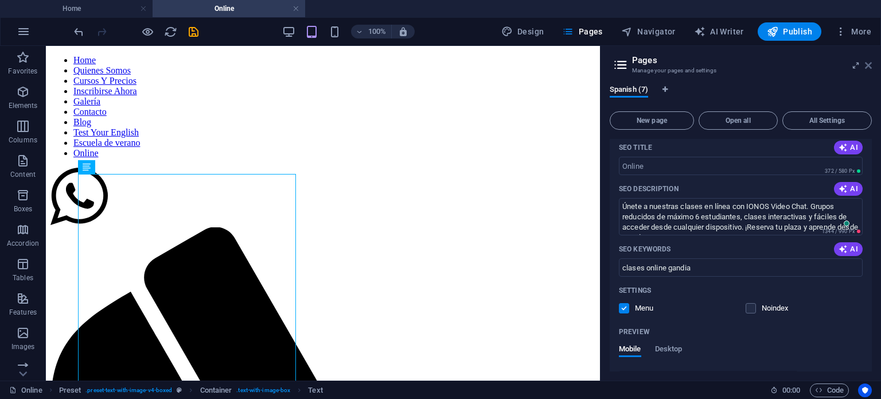
click at [869, 65] on icon at bounding box center [868, 65] width 7 height 9
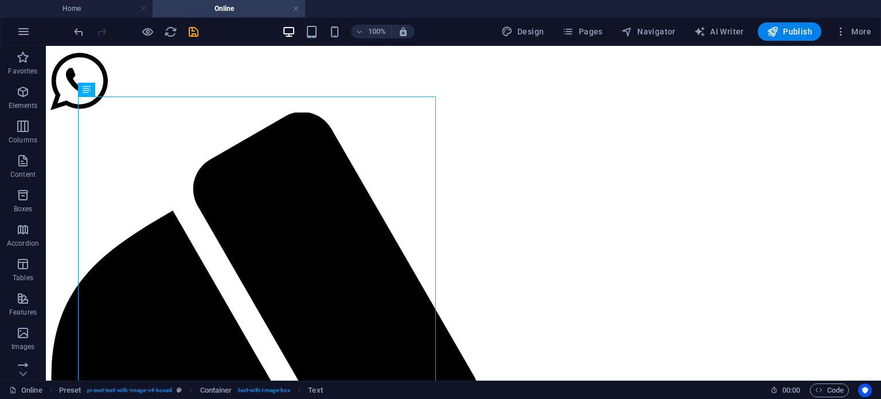
scroll to position [172, 0]
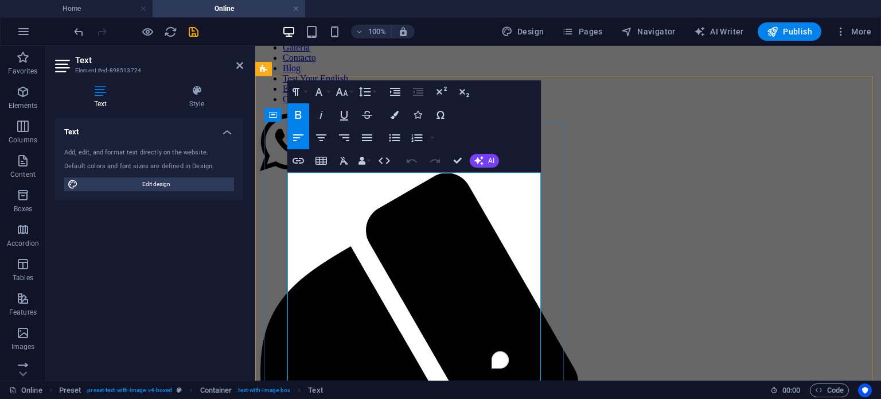
scroll to position [115, 0]
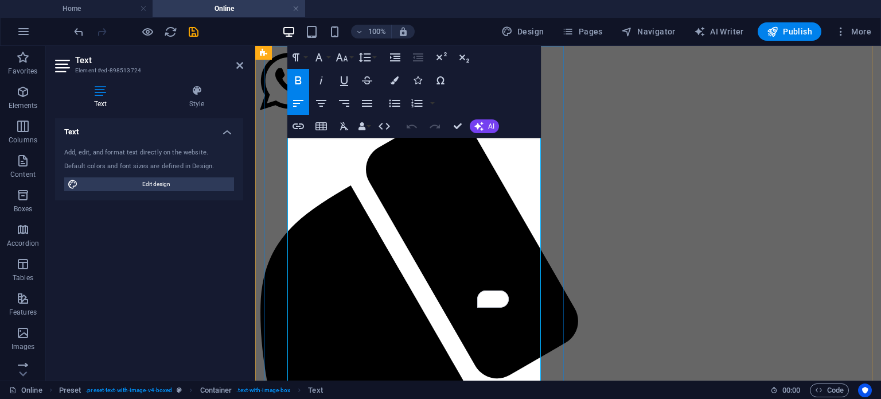
click at [395, 98] on icon "button" at bounding box center [395, 103] width 14 height 14
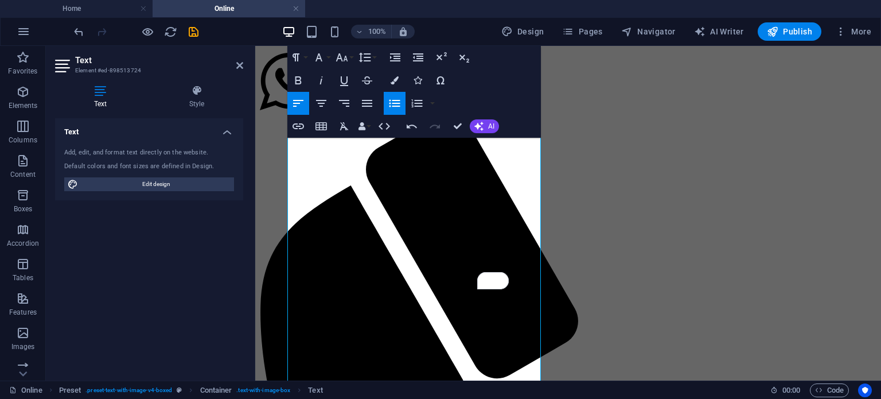
click at [398, 103] on icon "button" at bounding box center [395, 103] width 11 height 7
click at [397, 103] on icon "button" at bounding box center [395, 103] width 11 height 7
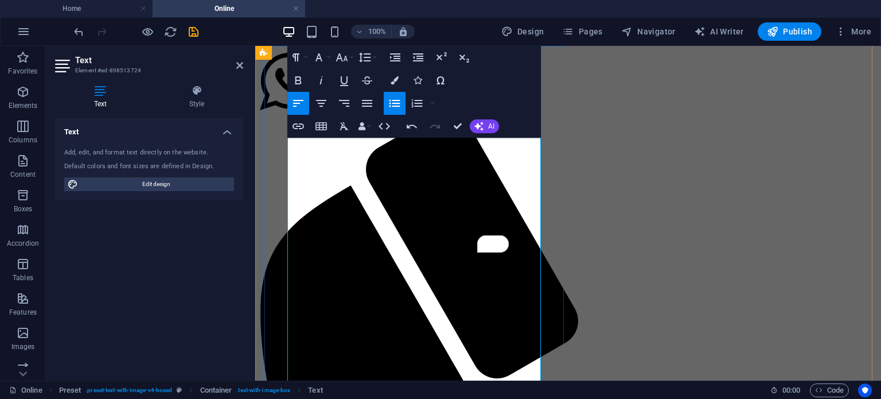
click at [397, 104] on icon "button" at bounding box center [395, 103] width 14 height 14
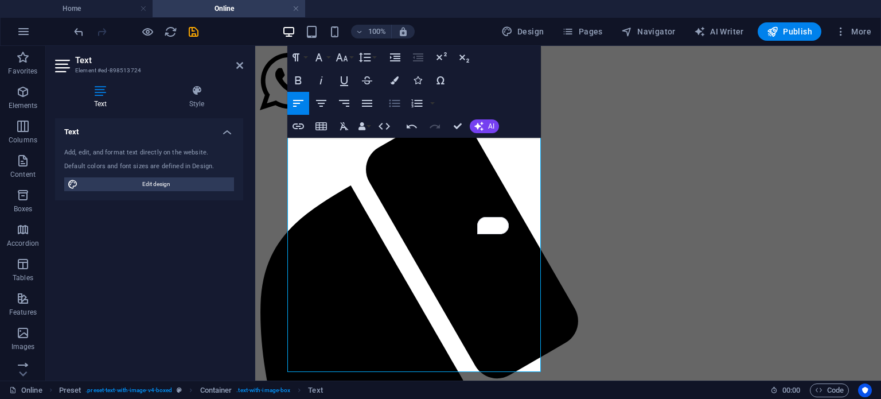
click at [397, 104] on icon "button" at bounding box center [395, 103] width 14 height 14
click at [296, 79] on icon "button" at bounding box center [298, 80] width 6 height 8
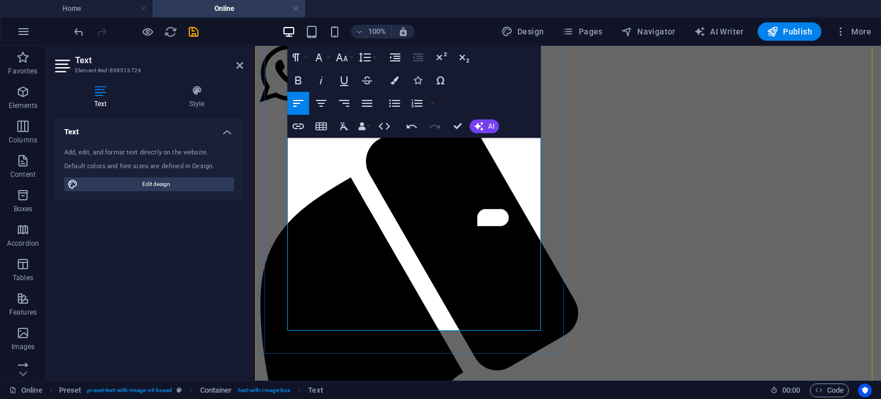
scroll to position [57, 0]
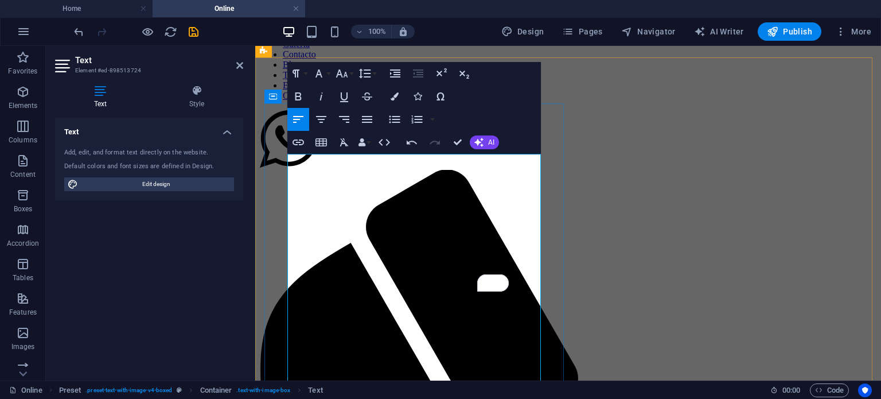
click at [297, 90] on icon "button" at bounding box center [298, 97] width 14 height 14
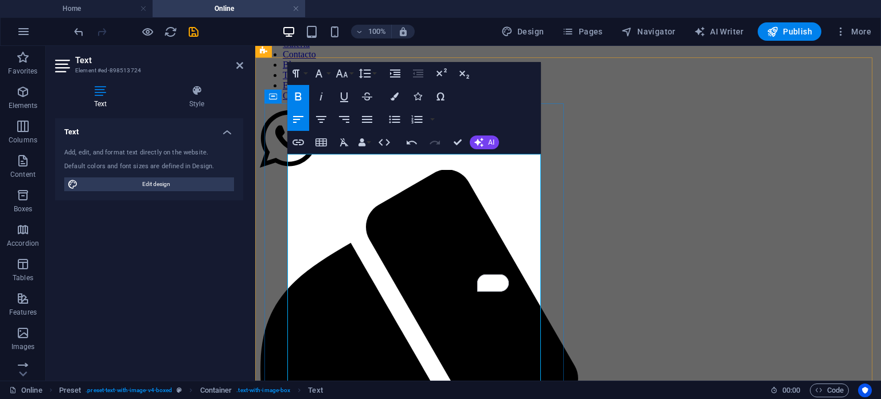
scroll to position [115, 0]
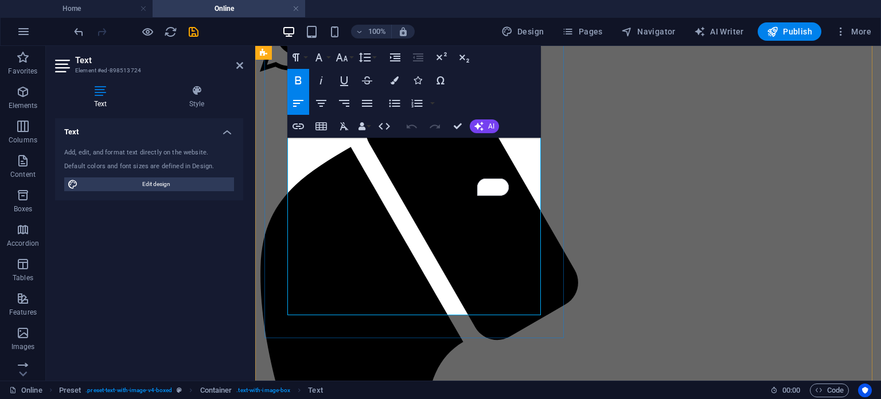
scroll to position [172, 0]
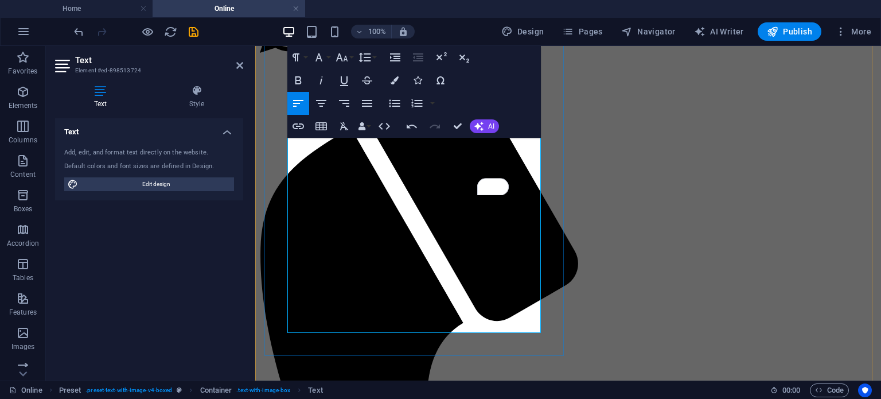
scroll to position [115, 0]
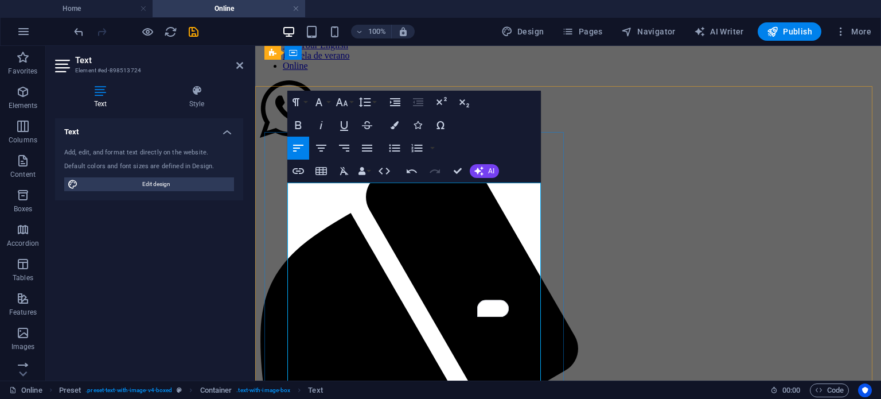
scroll to position [18, 0]
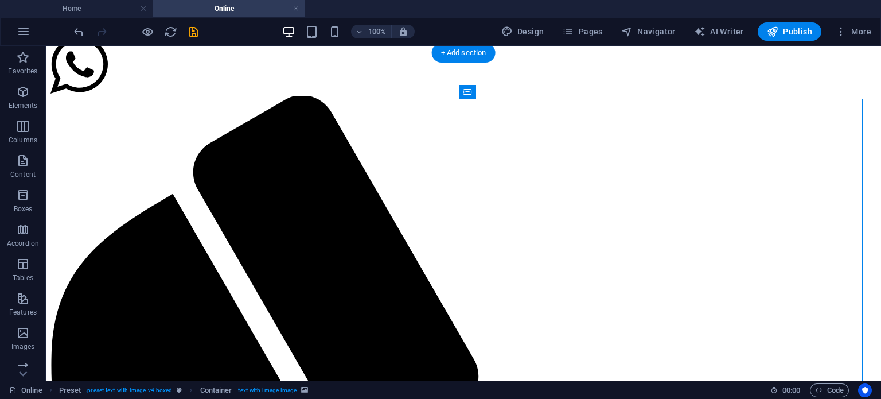
scroll to position [133, 0]
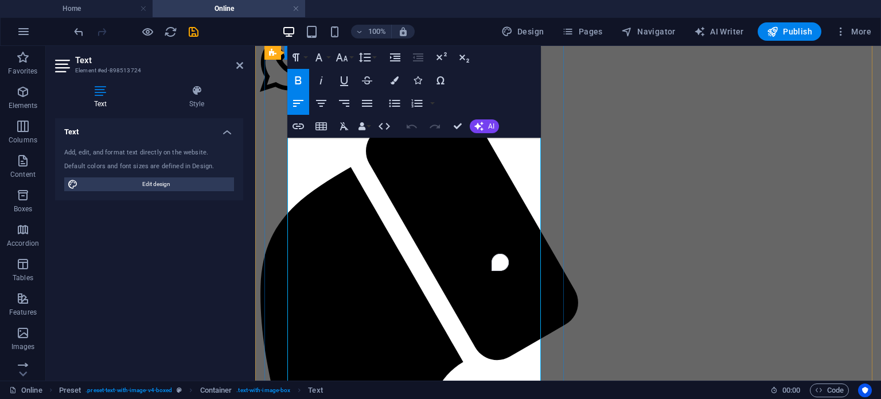
scroll to position [190, 0]
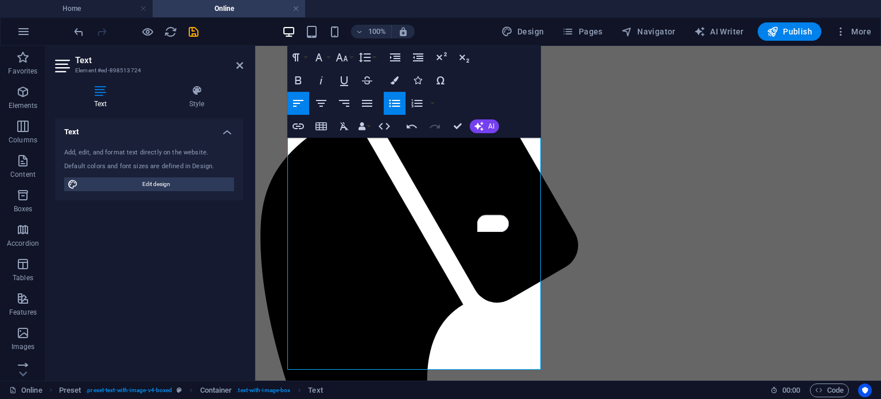
click at [398, 107] on icon "button" at bounding box center [395, 103] width 14 height 14
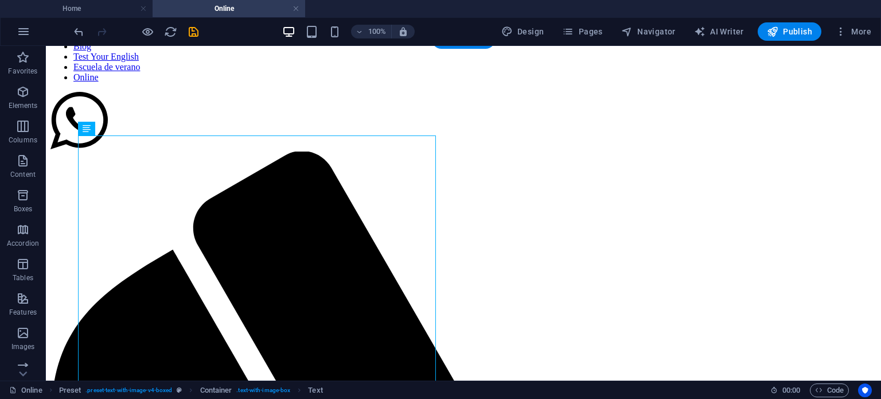
scroll to position [18, 0]
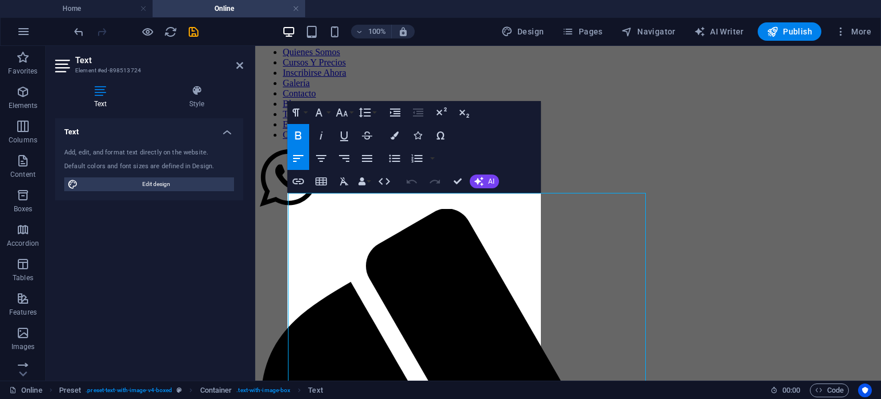
click at [154, 209] on div "Text Add, edit, and format text directly on the website. Default colors and fon…" at bounding box center [149, 244] width 188 height 253
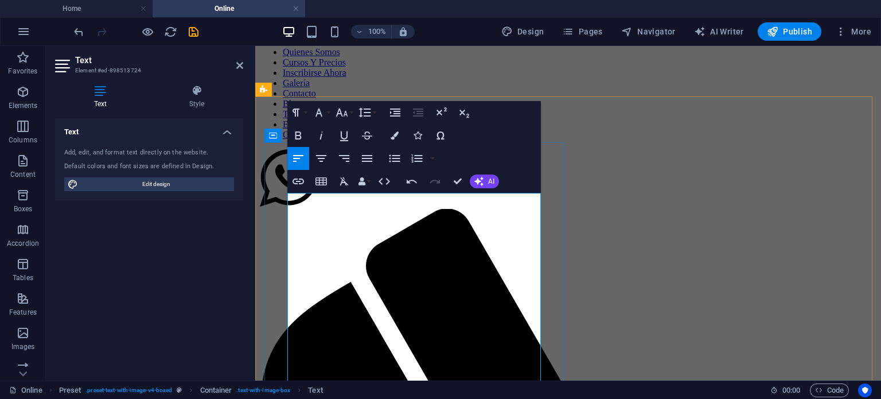
click at [301, 139] on icon "button" at bounding box center [298, 136] width 14 height 14
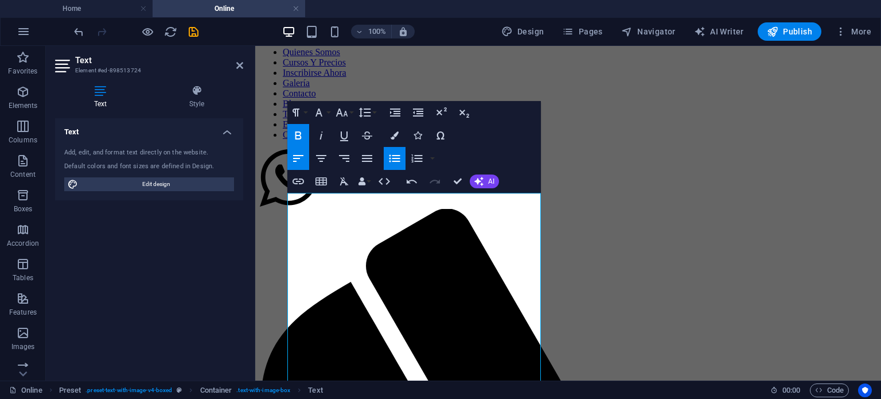
click at [399, 162] on icon "button" at bounding box center [395, 158] width 14 height 14
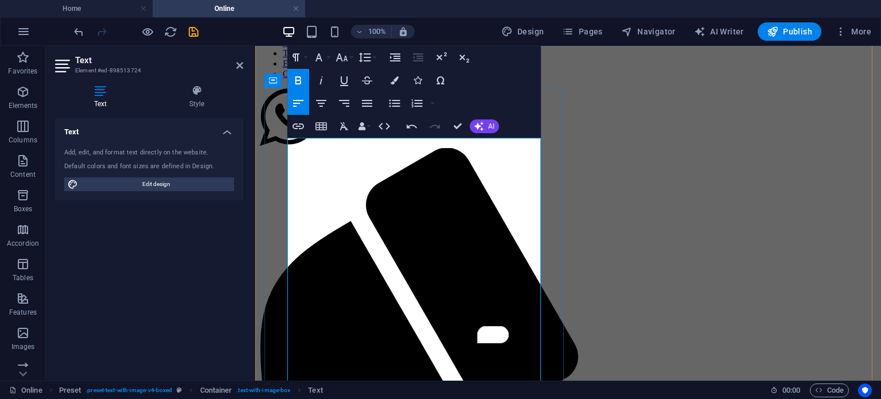
scroll to position [133, 0]
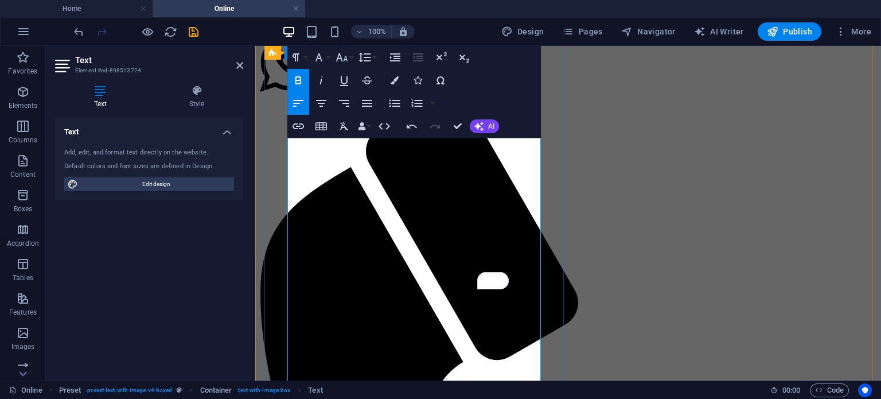
click at [398, 103] on icon "button" at bounding box center [395, 103] width 11 height 7
click at [394, 100] on icon "button" at bounding box center [395, 103] width 11 height 7
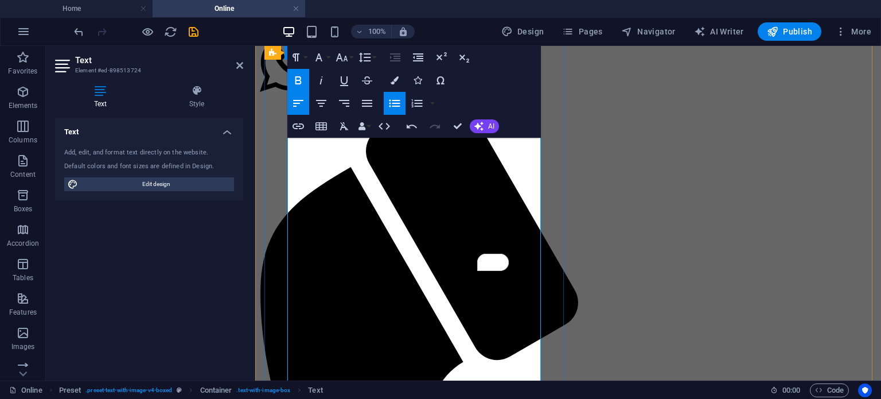
click at [392, 100] on icon "button" at bounding box center [395, 103] width 14 height 14
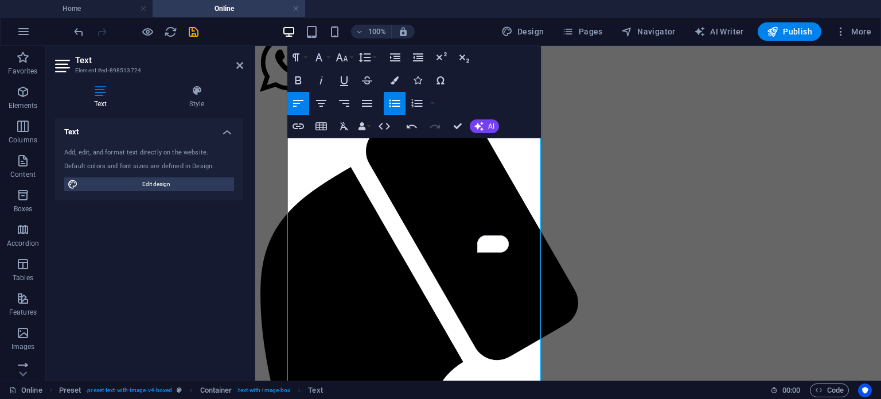
click at [395, 96] on icon "button" at bounding box center [395, 103] width 14 height 14
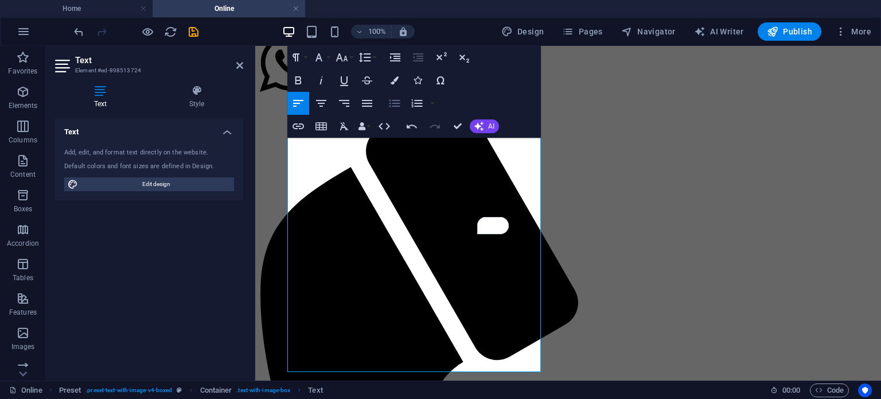
click at [395, 96] on icon "button" at bounding box center [395, 103] width 14 height 14
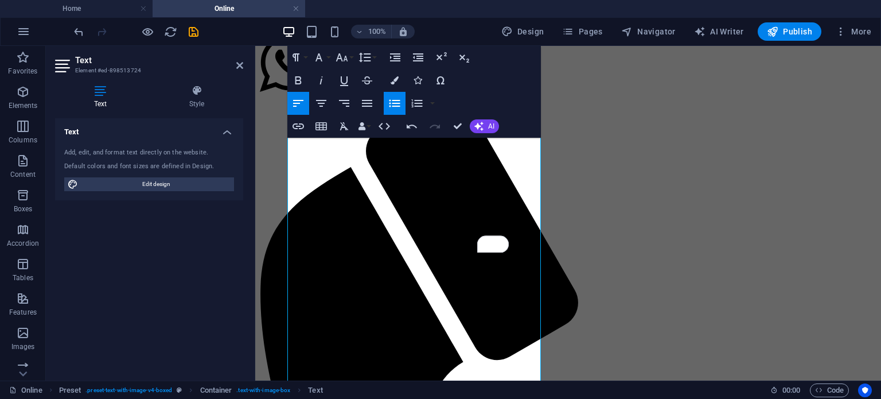
click at [402, 101] on icon "button" at bounding box center [395, 103] width 14 height 14
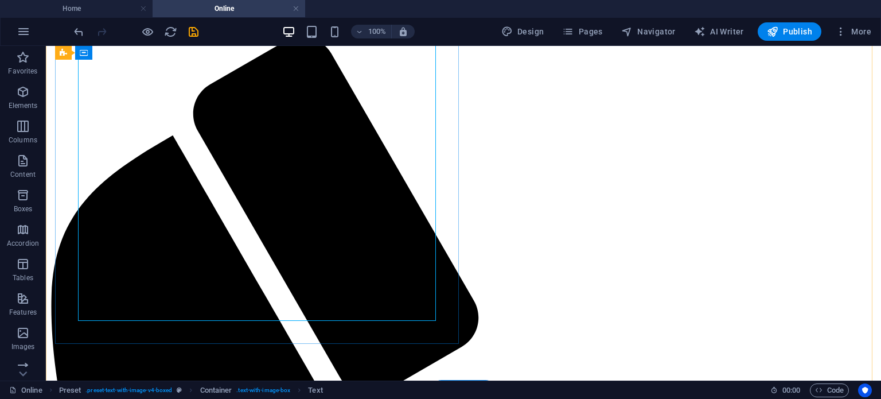
scroll to position [190, 0]
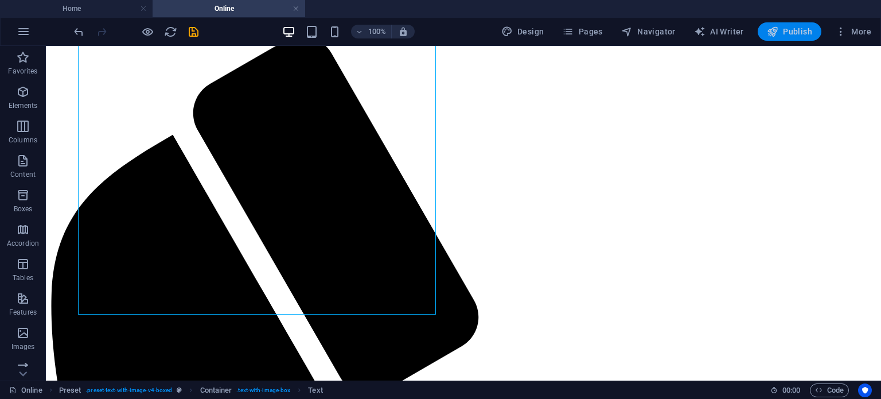
click at [803, 32] on span "Publish" at bounding box center [789, 31] width 45 height 11
